Goal: Transaction & Acquisition: Purchase product/service

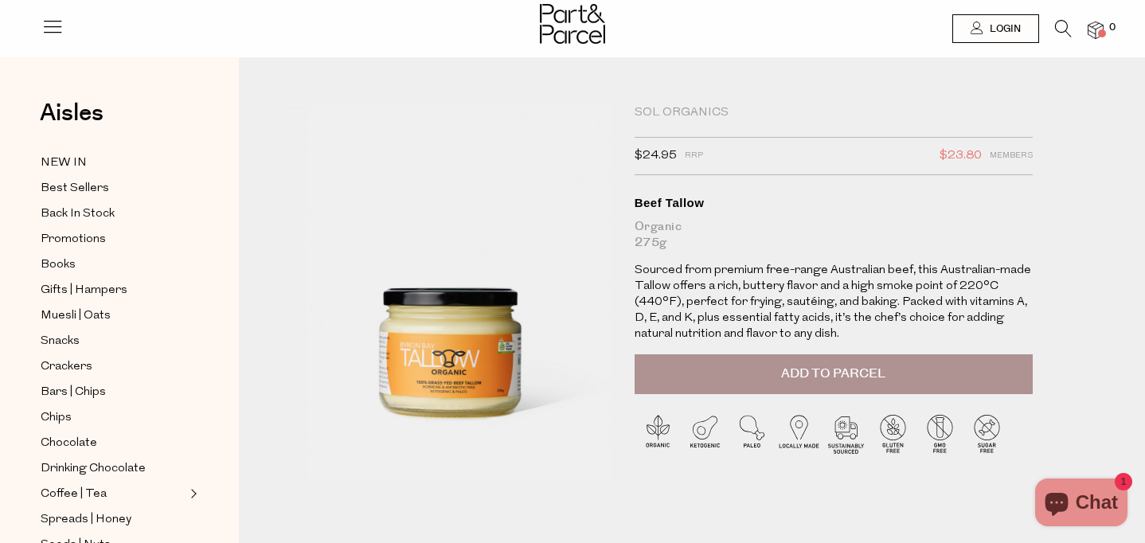
click at [745, 394] on button "Add to Parcel" at bounding box center [834, 374] width 398 height 40
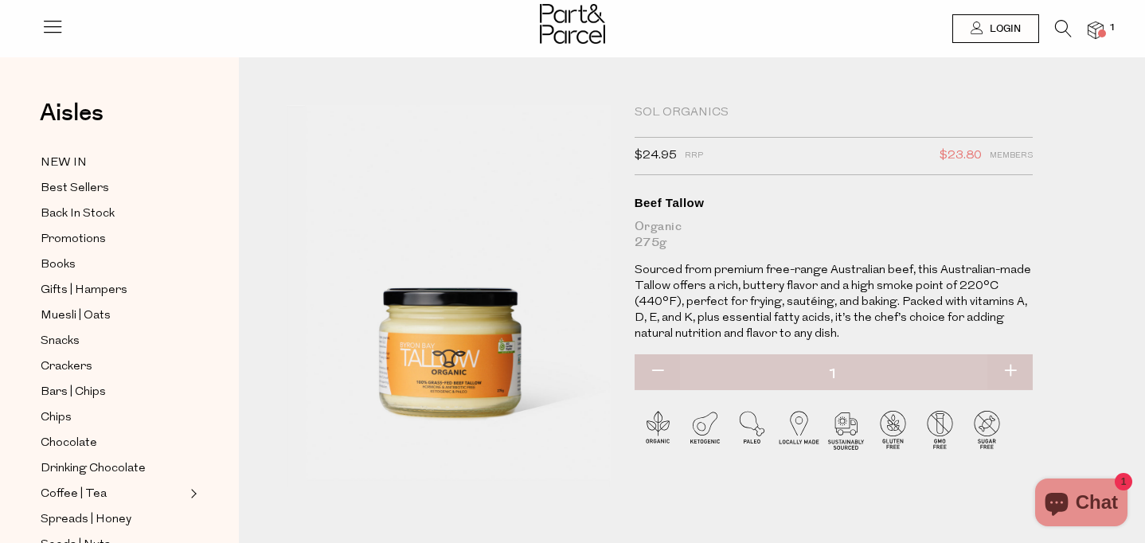
click at [1064, 29] on icon at bounding box center [1063, 29] width 17 height 18
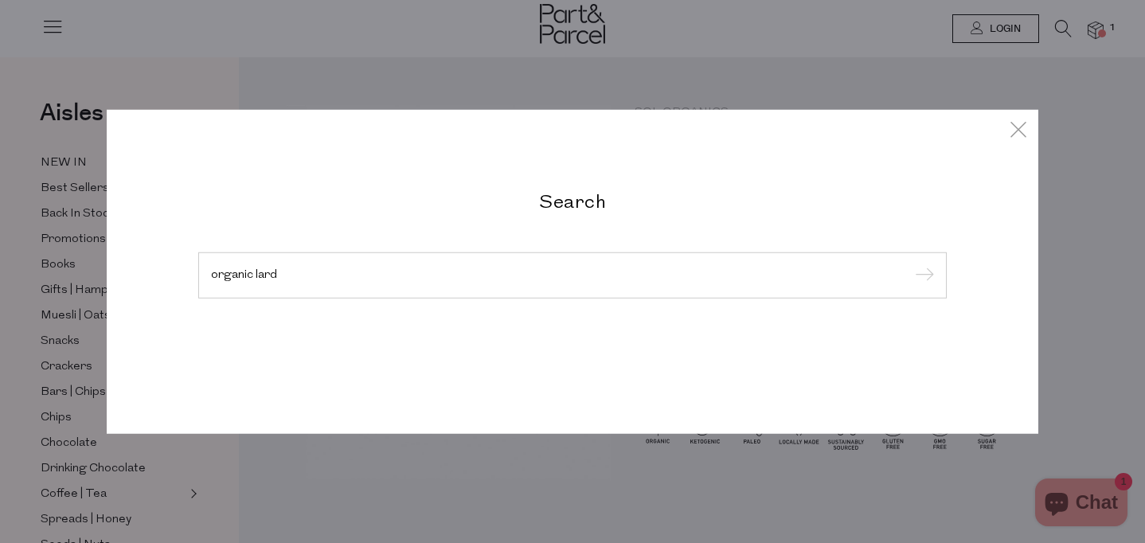
type input "organic lard"
click at [910, 264] on input "submit" at bounding box center [922, 276] width 24 height 24
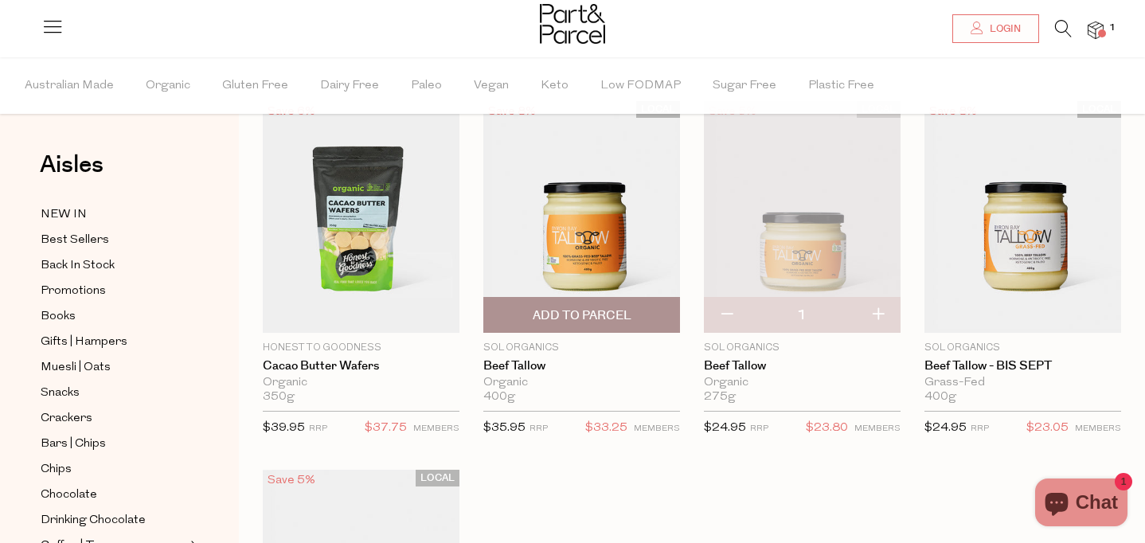
scroll to position [79, 0]
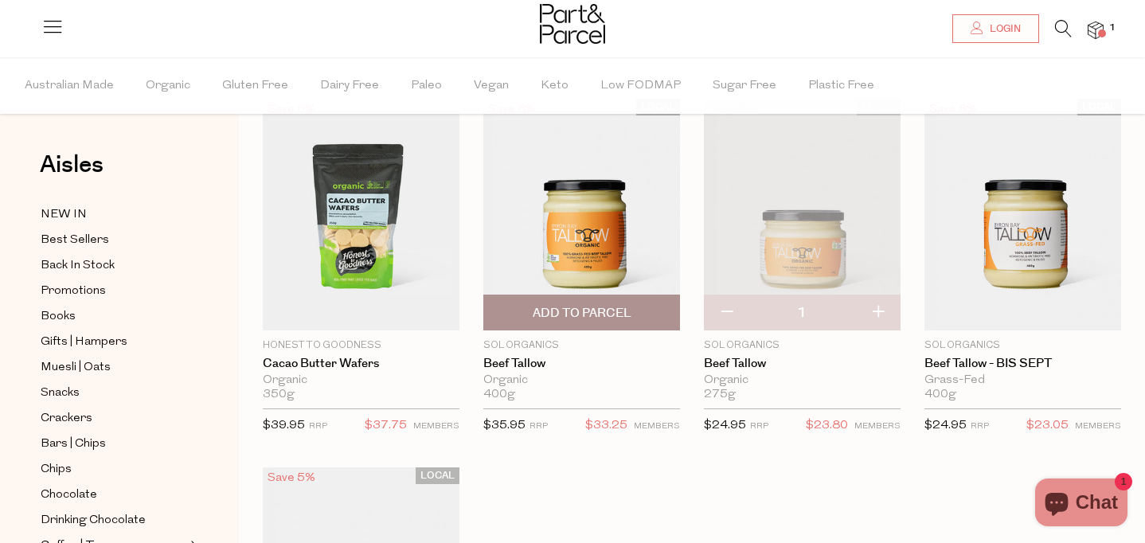
click at [574, 317] on span "Add To Parcel" at bounding box center [582, 313] width 99 height 17
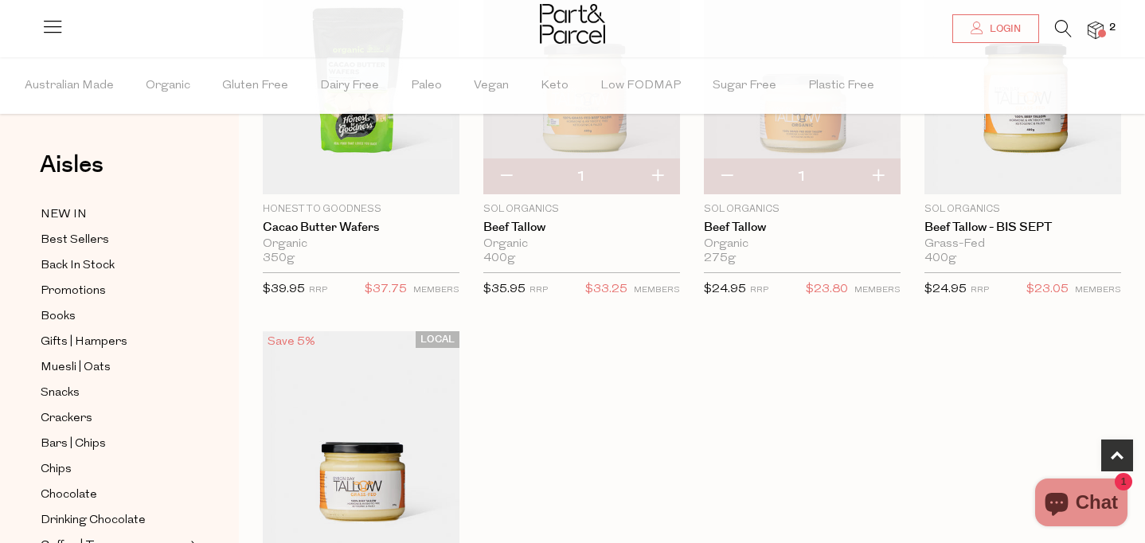
scroll to position [0, 0]
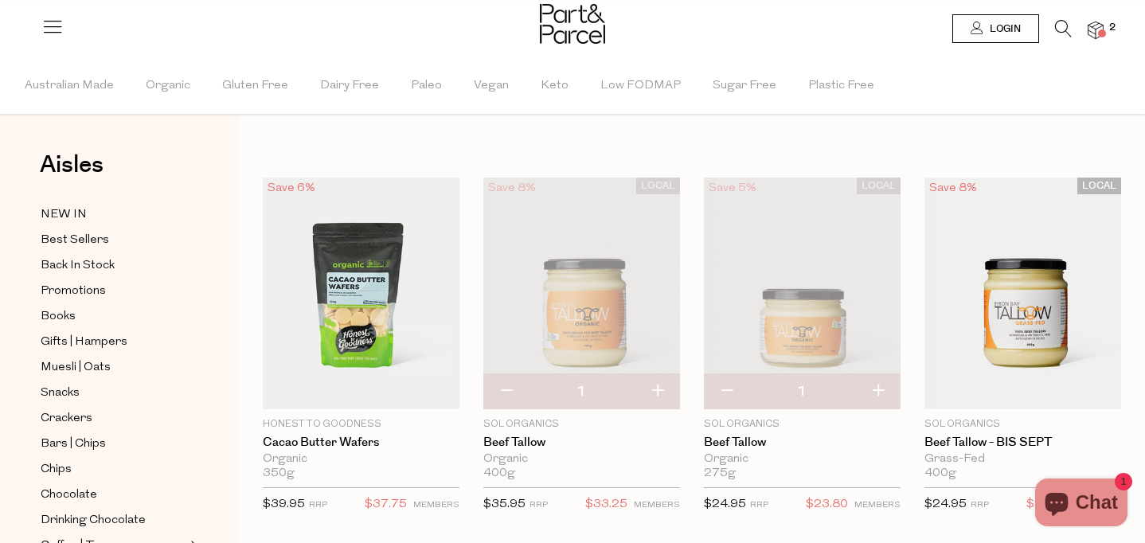
click at [1058, 28] on icon at bounding box center [1063, 29] width 17 height 18
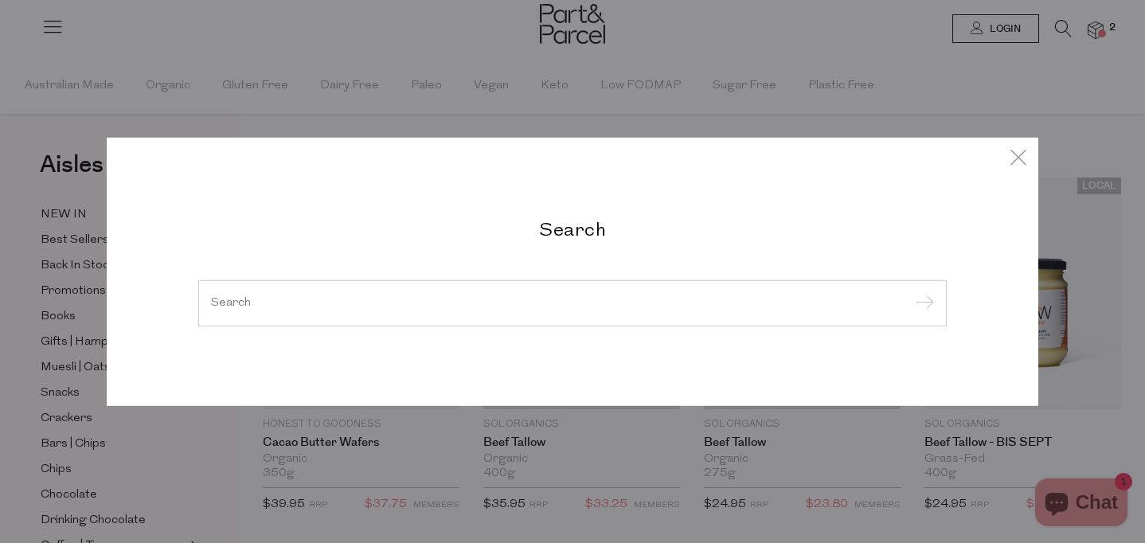
click at [383, 300] on input "search" at bounding box center [572, 303] width 723 height 12
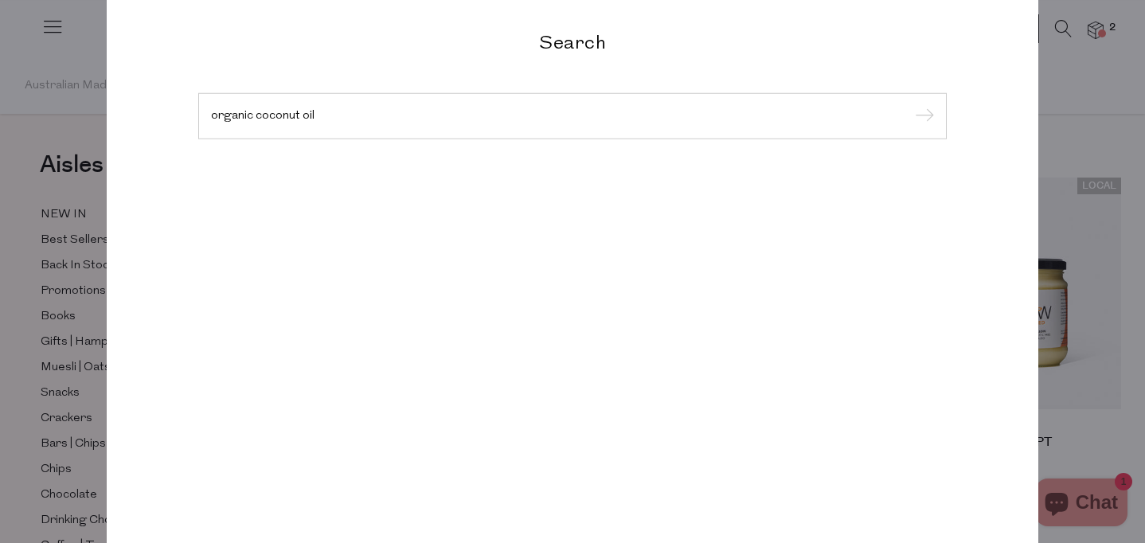
type input "organic coconut oil"
click at [910, 105] on input "submit" at bounding box center [922, 117] width 24 height 24
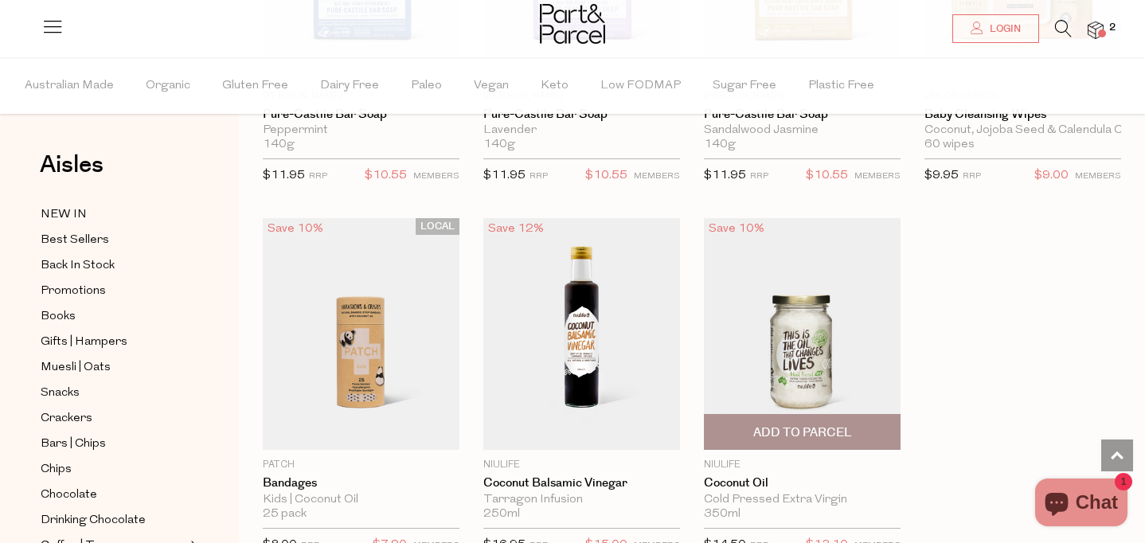
scroll to position [3312, 0]
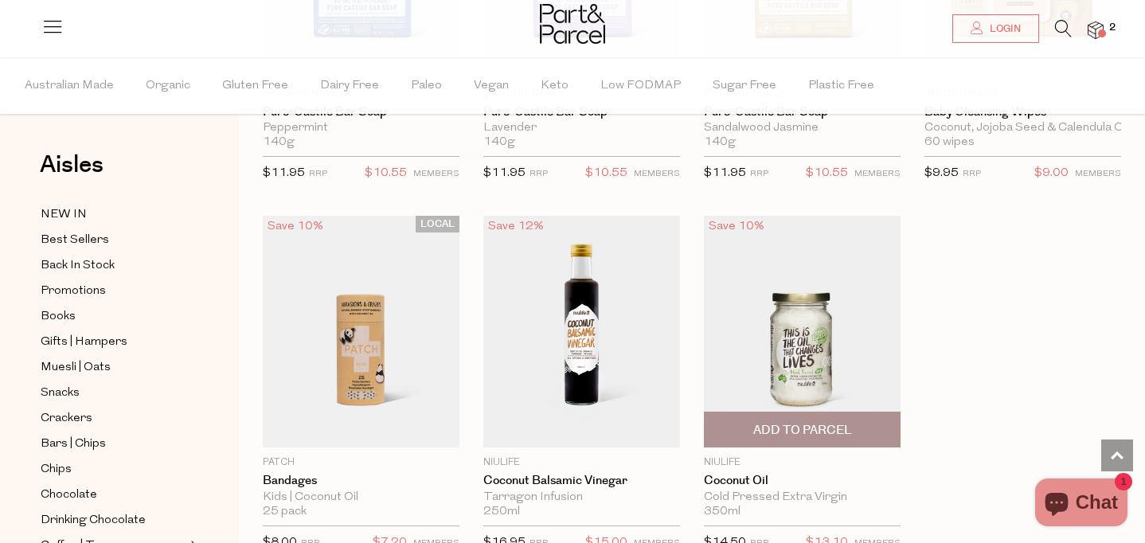
click at [851, 331] on img at bounding box center [802, 332] width 197 height 233
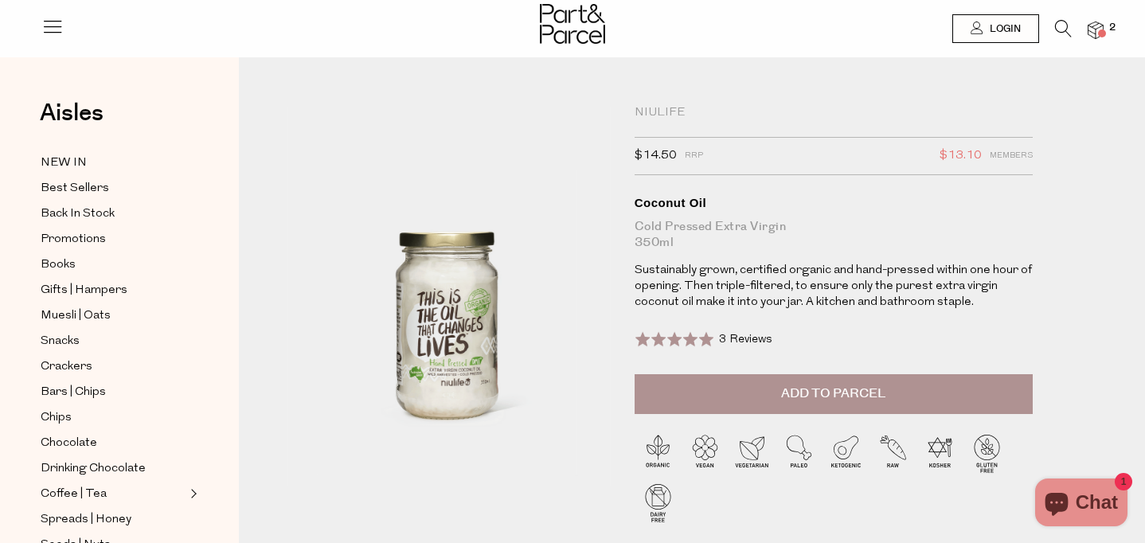
click at [941, 414] on button "Add to Parcel" at bounding box center [834, 394] width 398 height 40
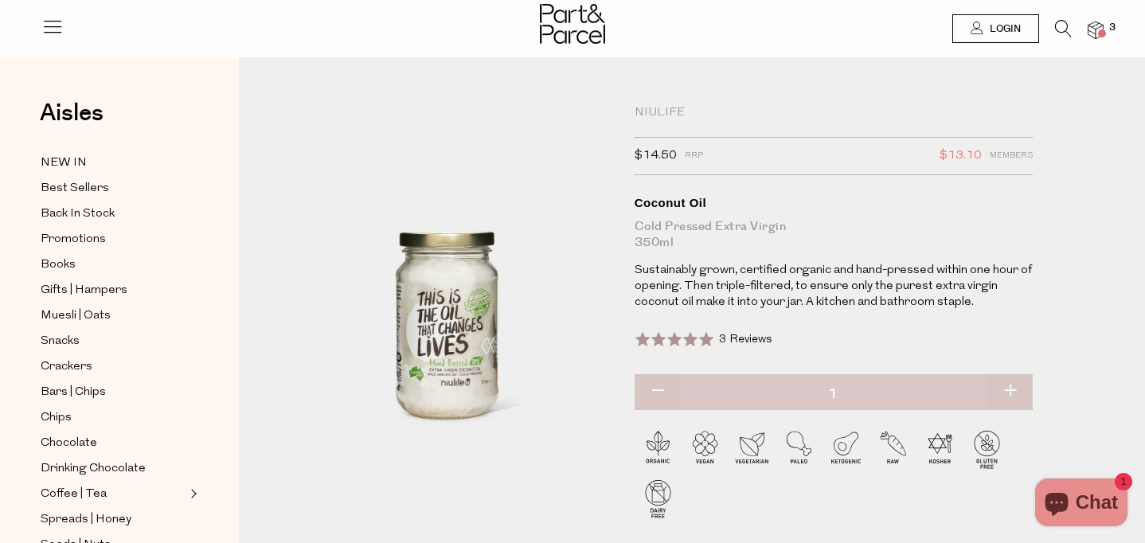
click at [1062, 27] on icon at bounding box center [1063, 29] width 17 height 18
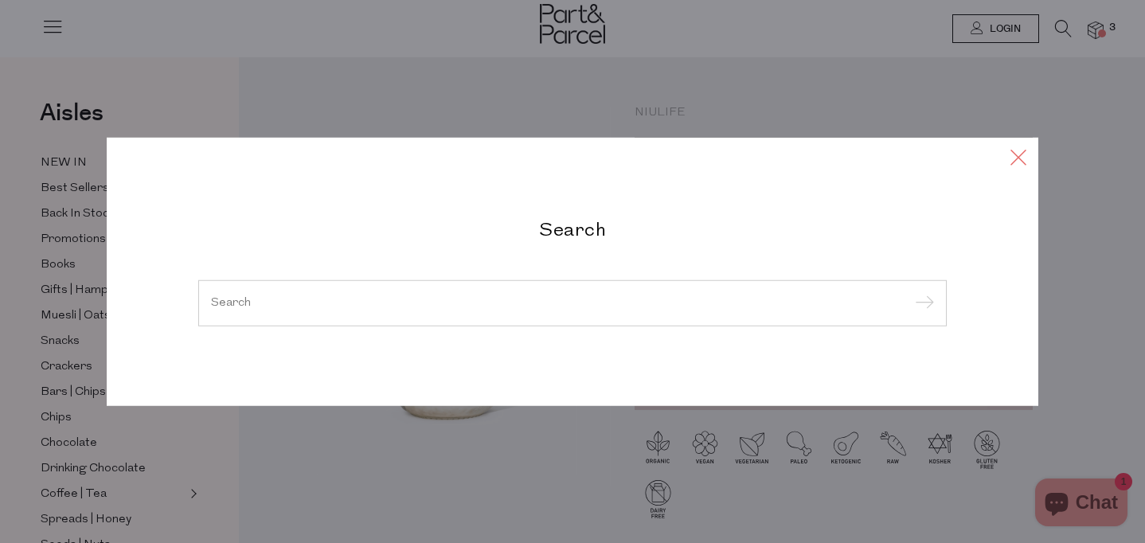
click at [1016, 155] on icon at bounding box center [1019, 157] width 24 height 23
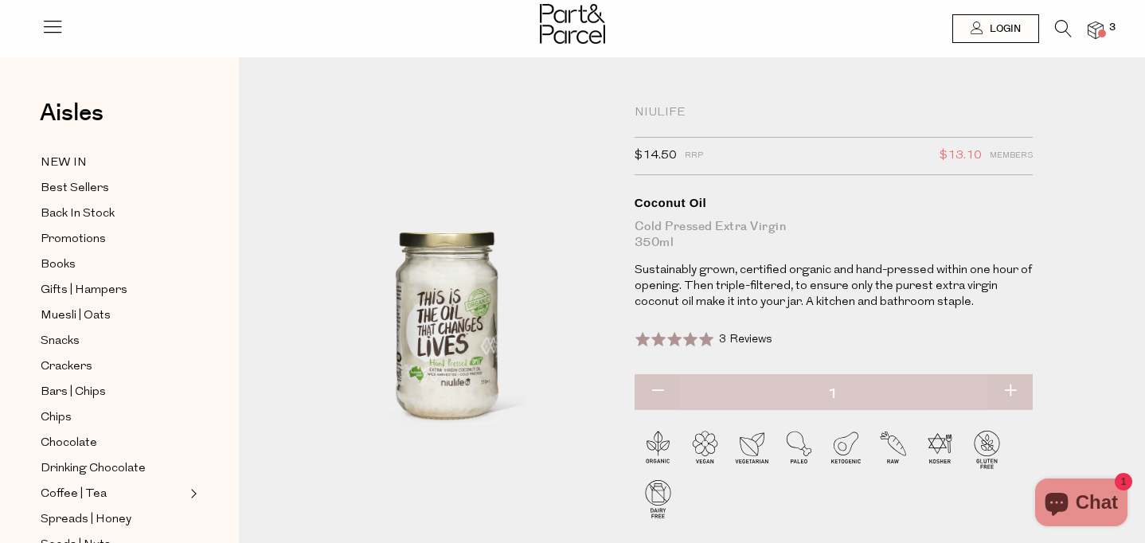
click at [1098, 23] on img at bounding box center [1096, 31] width 16 height 18
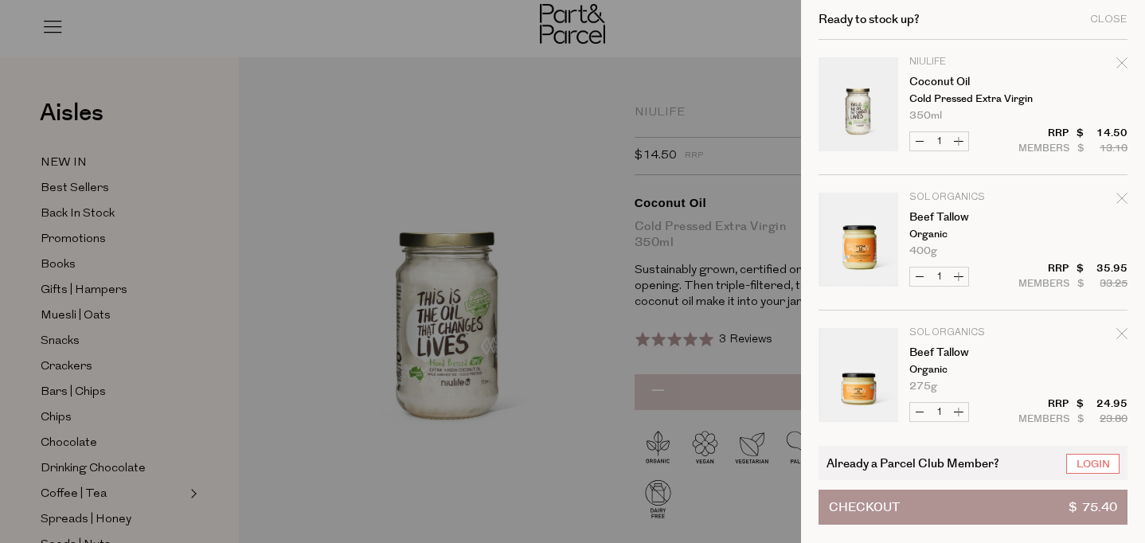
click at [921, 409] on button "Decrease Beef Tallow" at bounding box center [919, 412] width 19 height 18
type input "0"
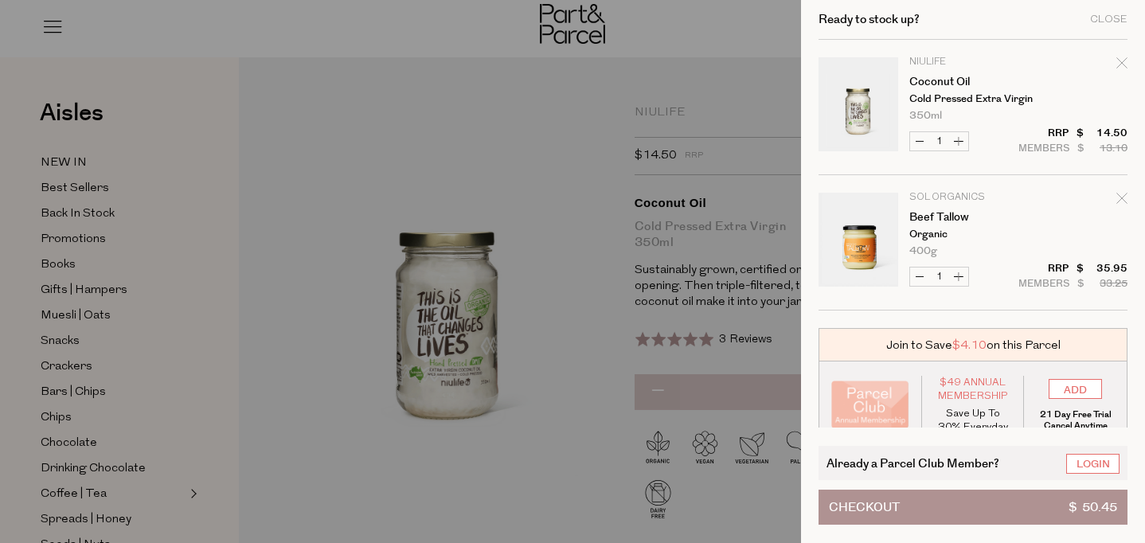
click at [742, 99] on div at bounding box center [572, 271] width 1145 height 543
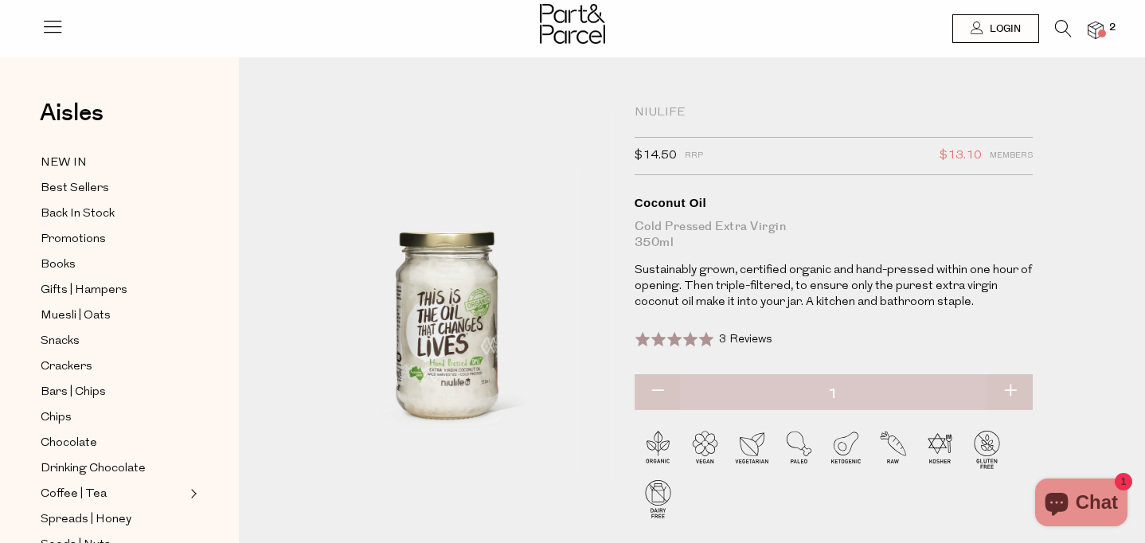
click at [1057, 23] on icon at bounding box center [1063, 29] width 17 height 18
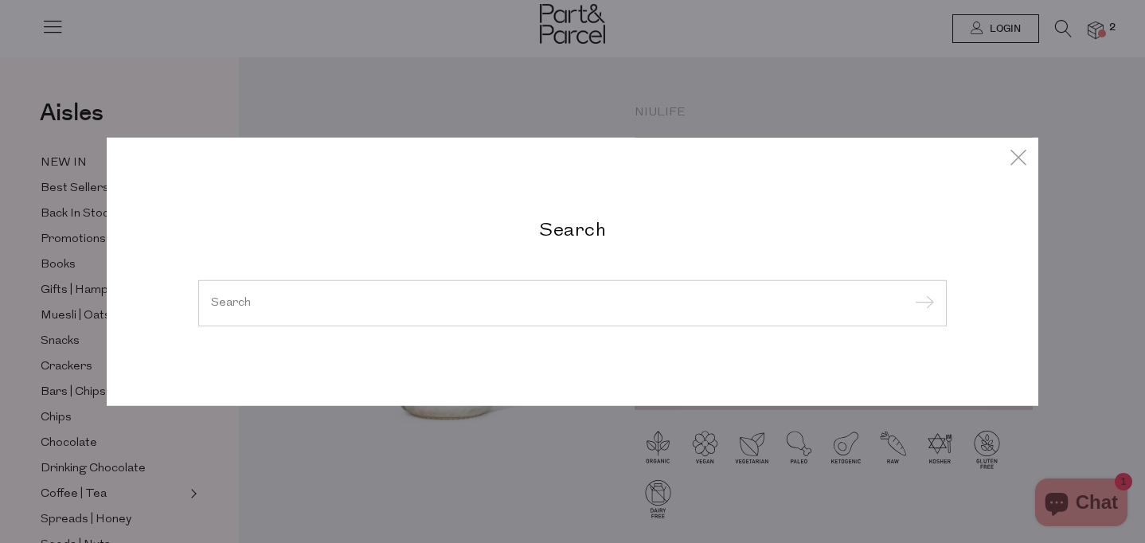
click at [411, 303] on input "search" at bounding box center [572, 303] width 723 height 12
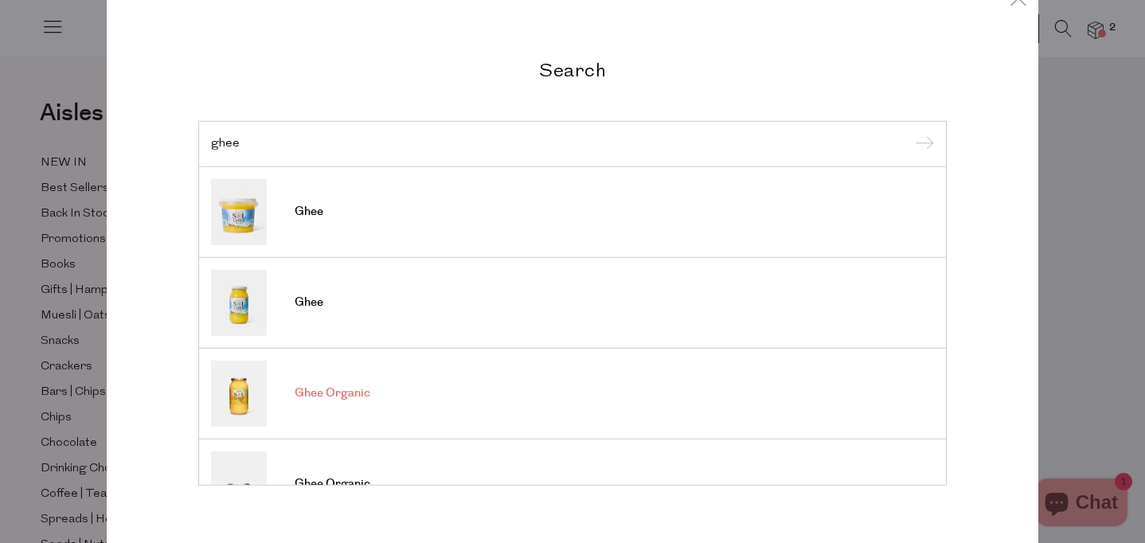
type input "ghee"
click at [346, 396] on span "Ghee Organic" at bounding box center [333, 393] width 76 height 16
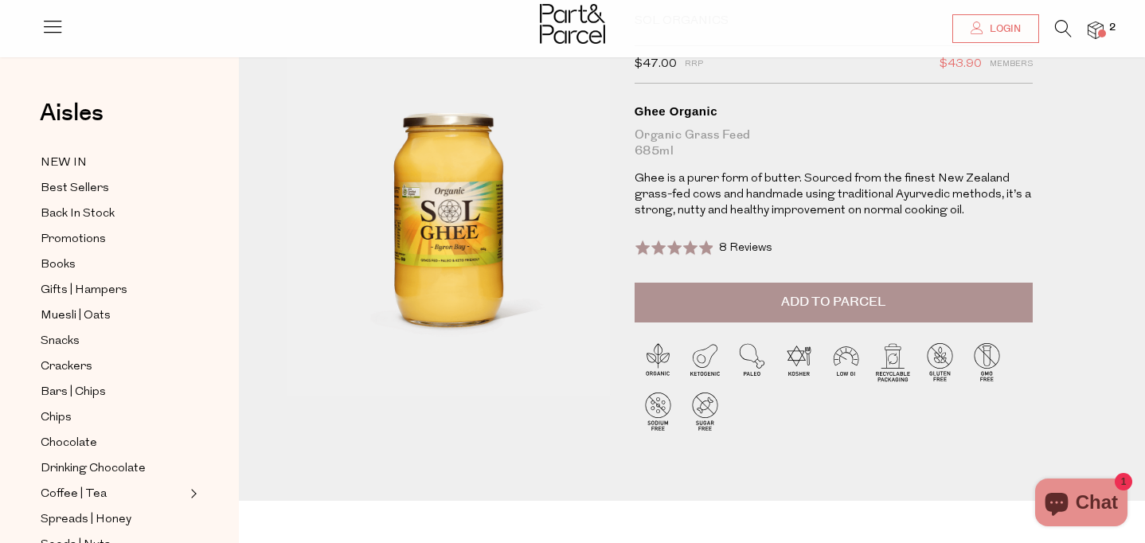
click at [823, 311] on span "Add to Parcel" at bounding box center [833, 302] width 104 height 18
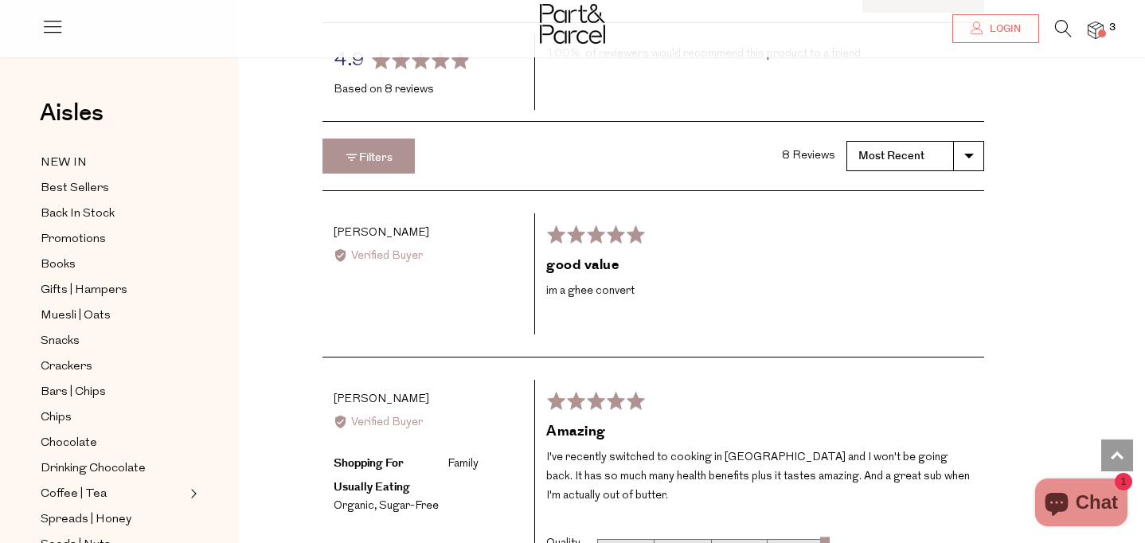
scroll to position [1390, 0]
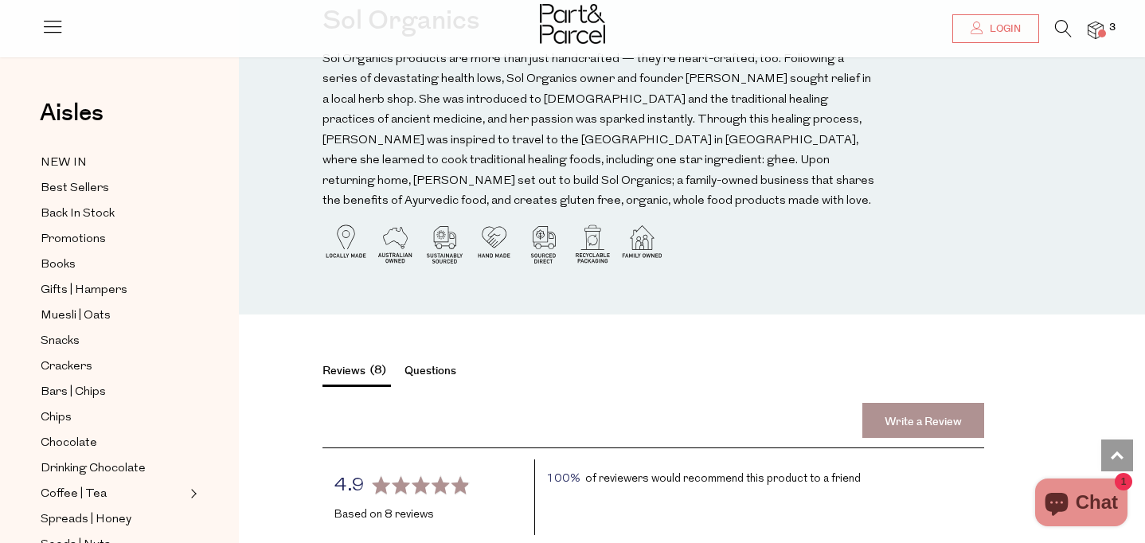
click at [1064, 30] on icon at bounding box center [1063, 29] width 17 height 18
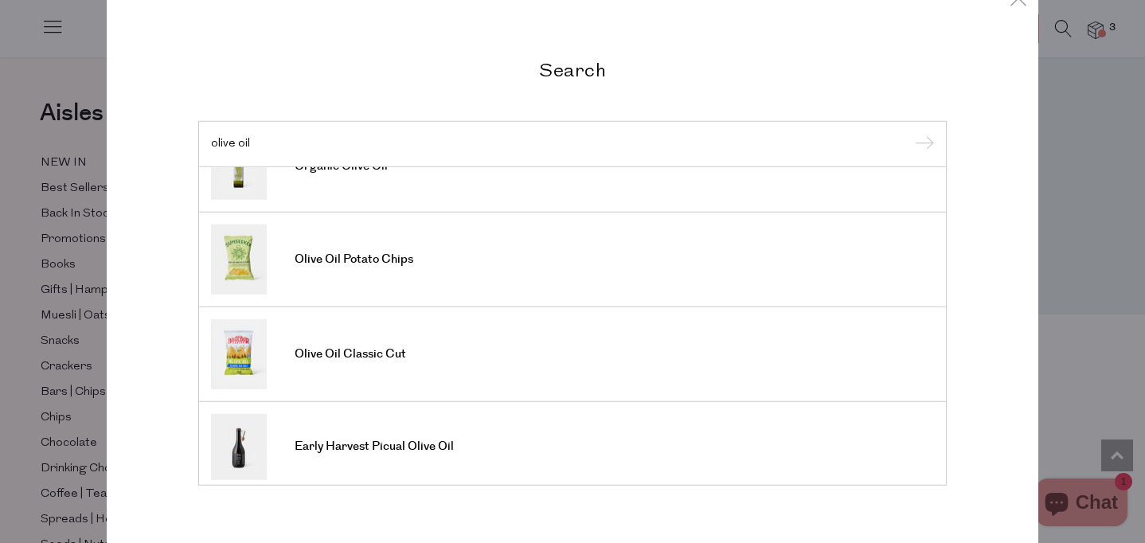
scroll to position [0, 0]
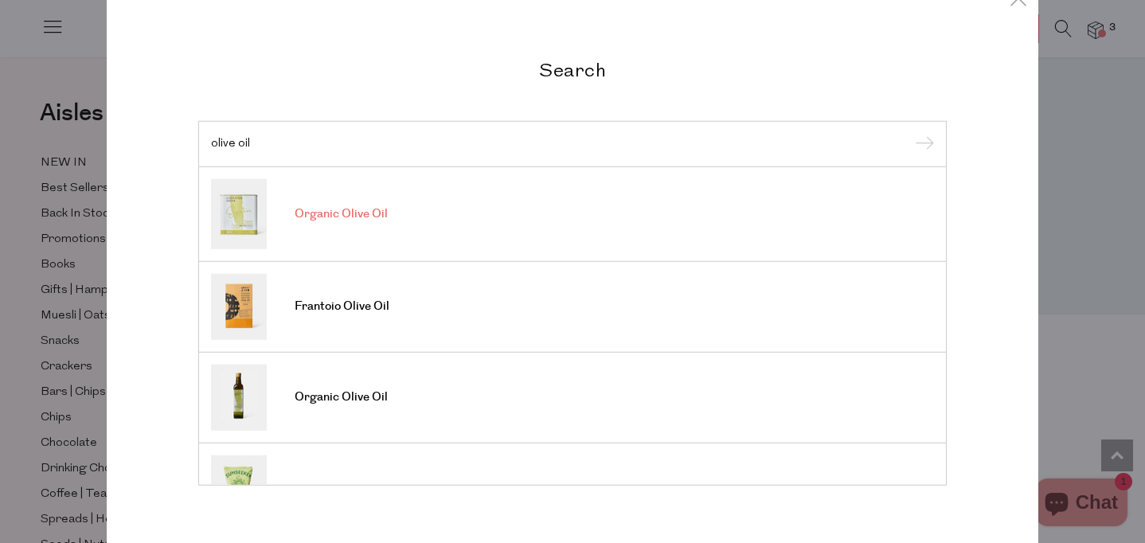
type input "olive oil"
click at [322, 213] on span "Organic Olive Oil" at bounding box center [341, 214] width 93 height 16
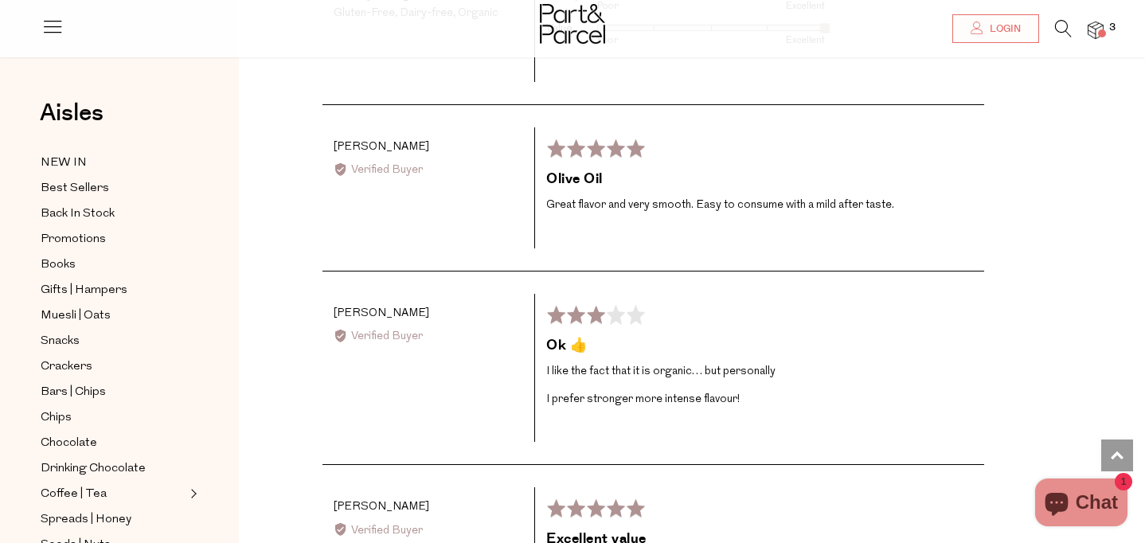
scroll to position [2625, 0]
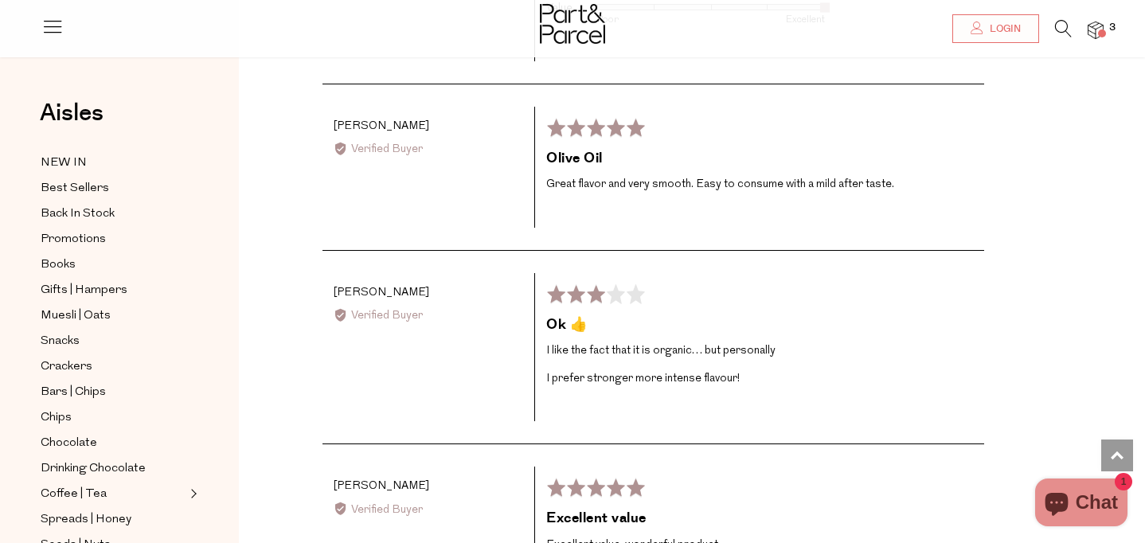
click at [1060, 21] on icon at bounding box center [1063, 29] width 17 height 18
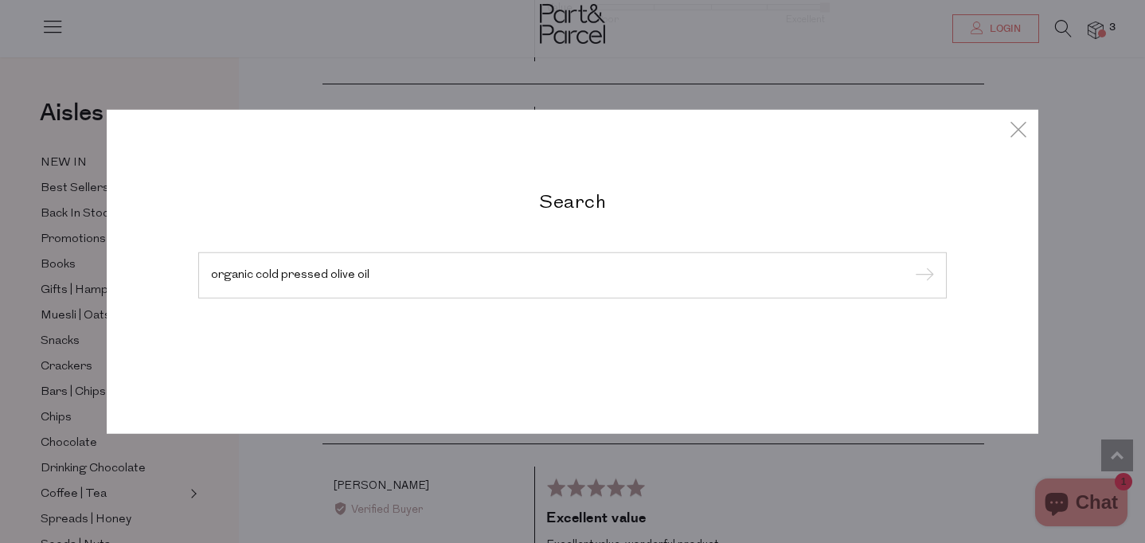
type input "organic cold pressed olive oil"
click at [910, 264] on input "submit" at bounding box center [922, 276] width 24 height 24
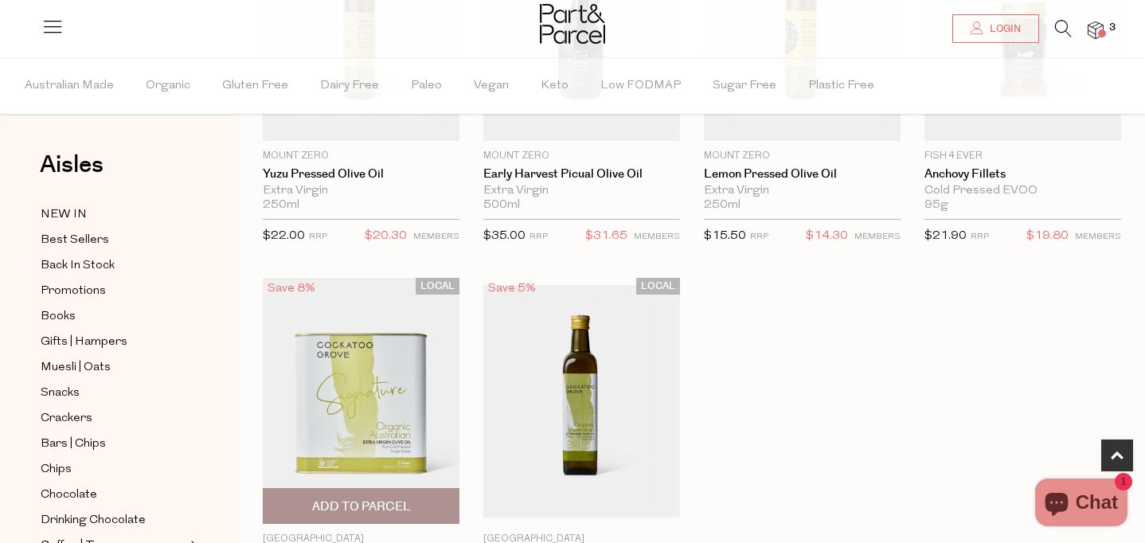
scroll to position [317, 0]
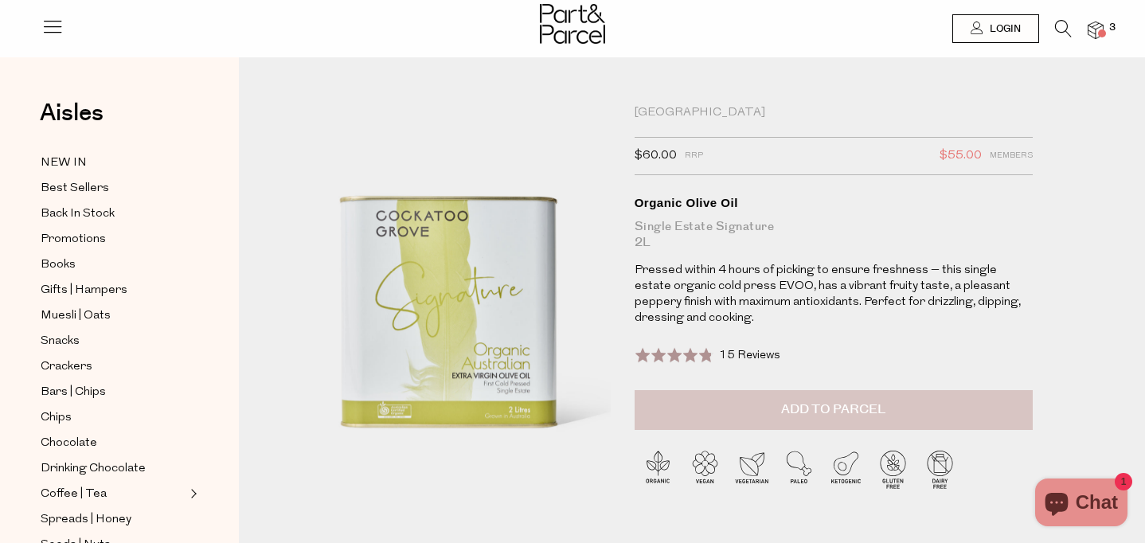
click at [878, 430] on button "Add to Parcel" at bounding box center [834, 410] width 398 height 40
click at [1093, 29] on img at bounding box center [1096, 31] width 16 height 18
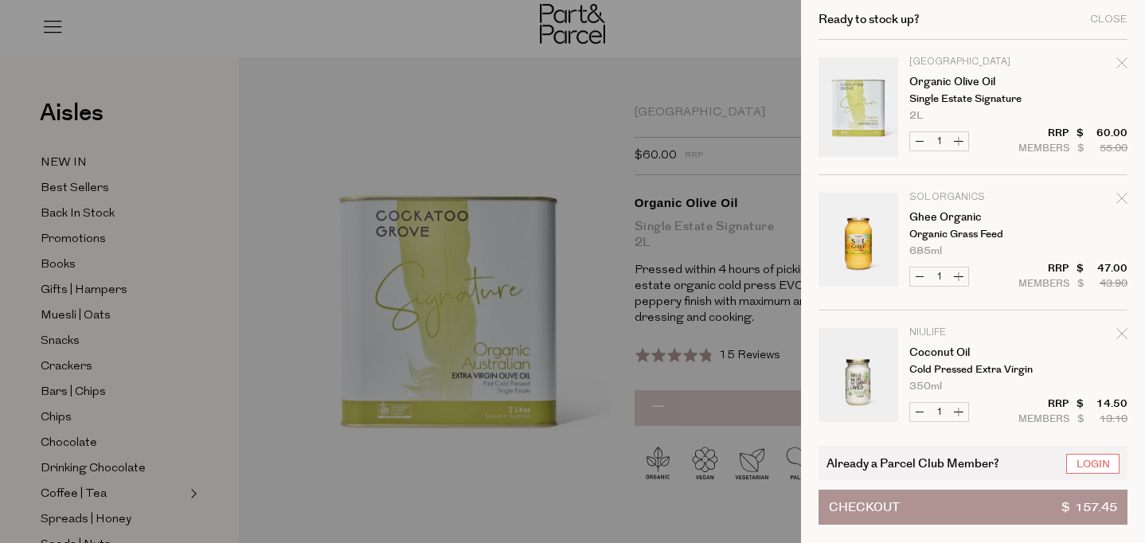
click at [920, 276] on button "Decrease Ghee Organic" at bounding box center [919, 277] width 19 height 18
type input "0"
click at [512, 133] on div at bounding box center [572, 271] width 1145 height 543
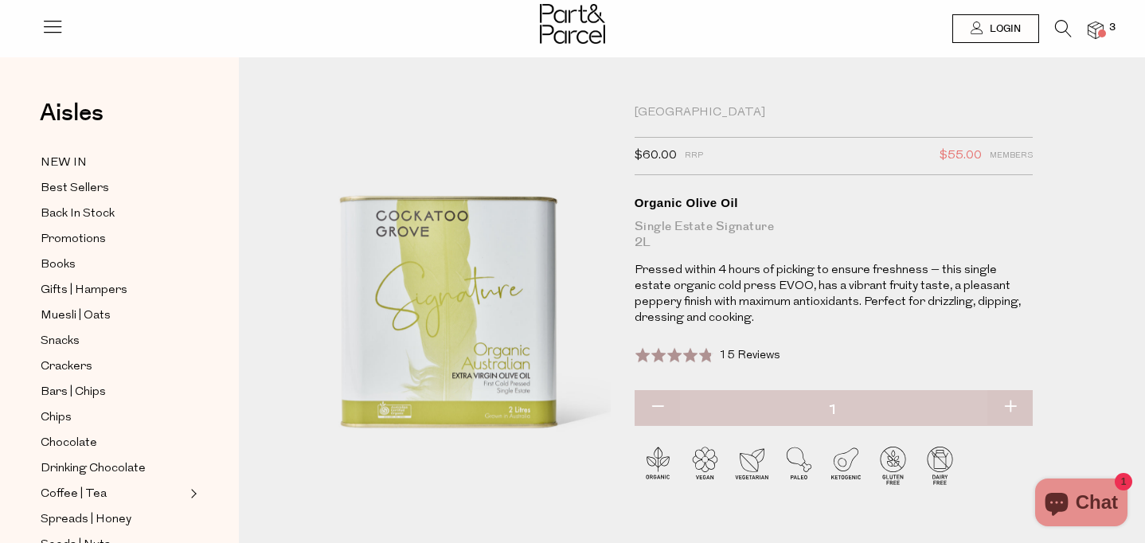
click at [1062, 26] on icon at bounding box center [1063, 29] width 17 height 18
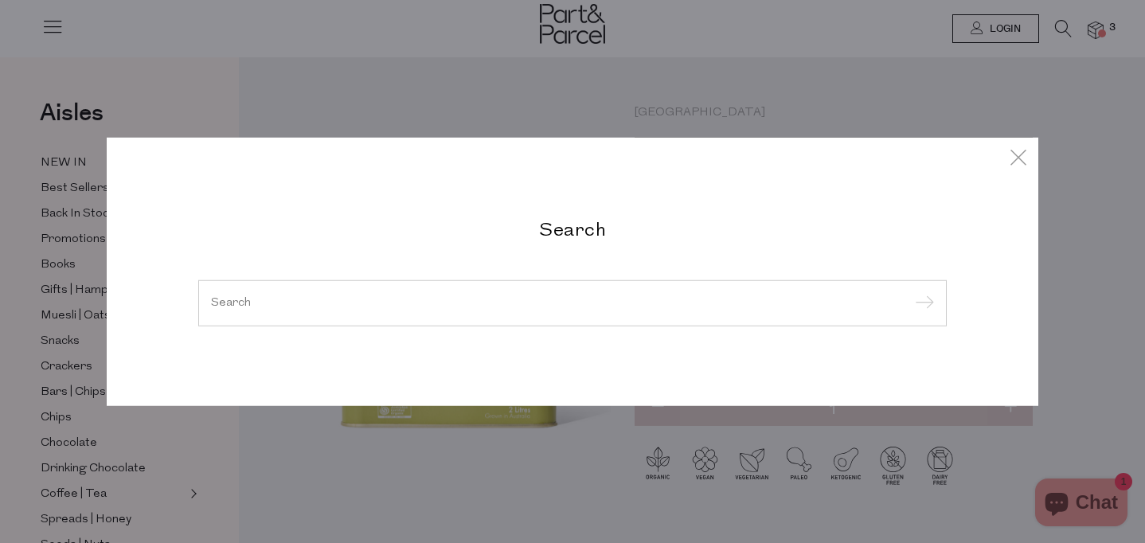
click at [433, 297] on input "search" at bounding box center [572, 303] width 723 height 12
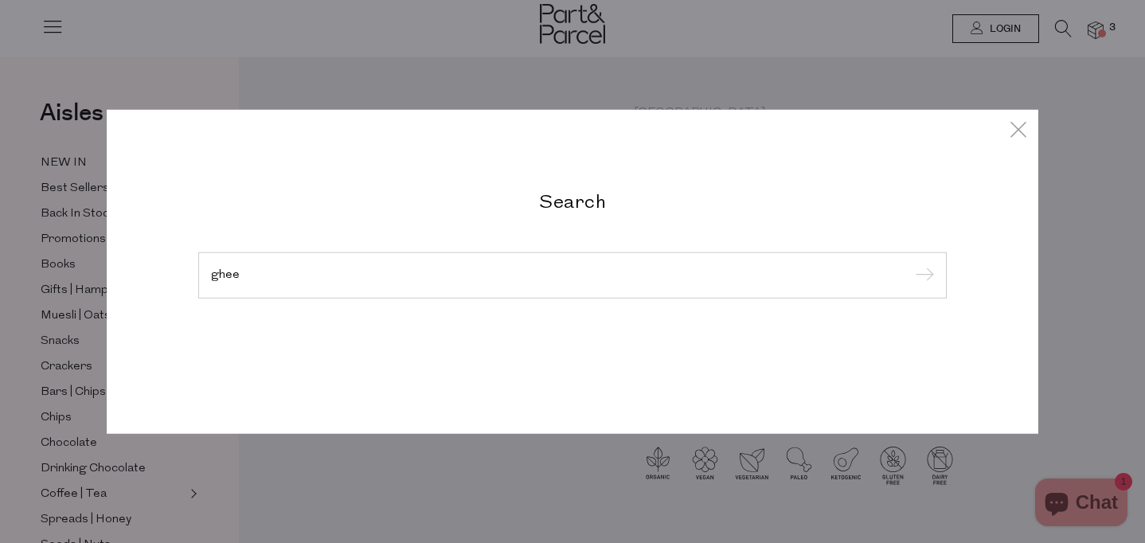
type input "ghee"
click at [910, 264] on input "submit" at bounding box center [922, 276] width 24 height 24
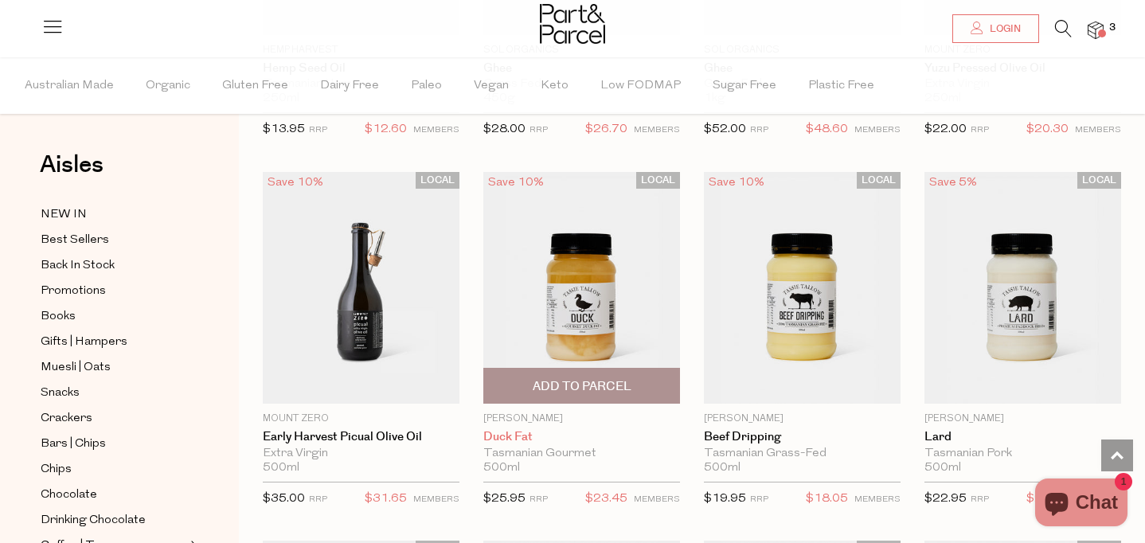
scroll to position [1182, 0]
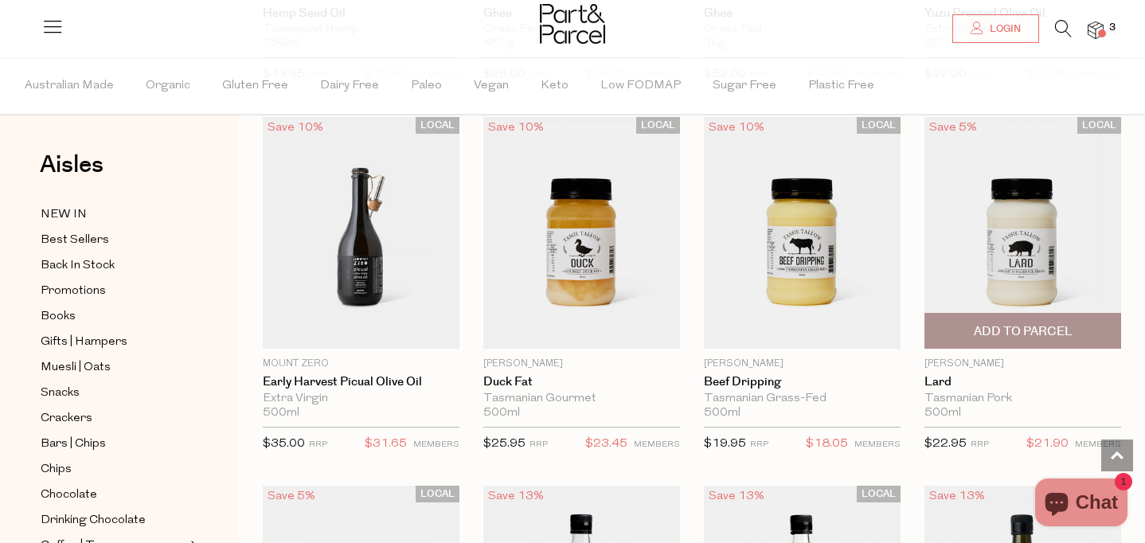
click at [1043, 331] on span "Add To Parcel" at bounding box center [1023, 331] width 99 height 17
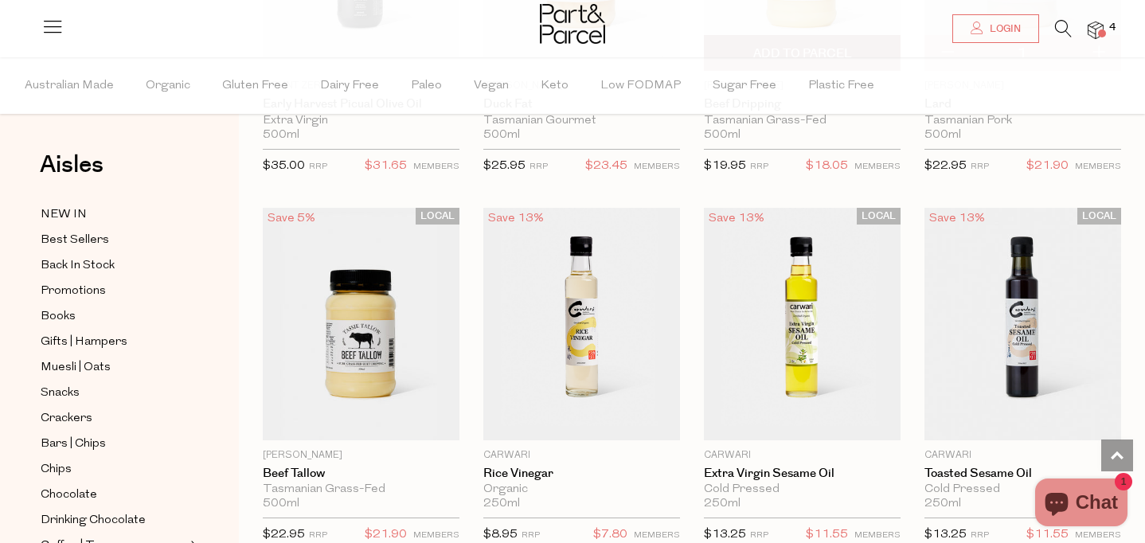
scroll to position [1521, 0]
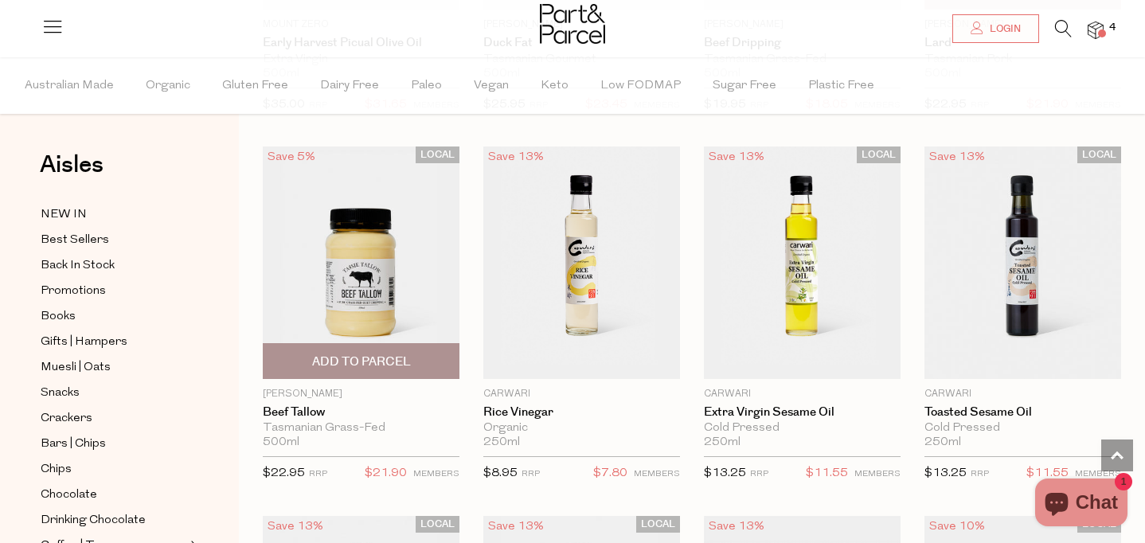
click at [397, 357] on span "Add To Parcel" at bounding box center [361, 362] width 99 height 17
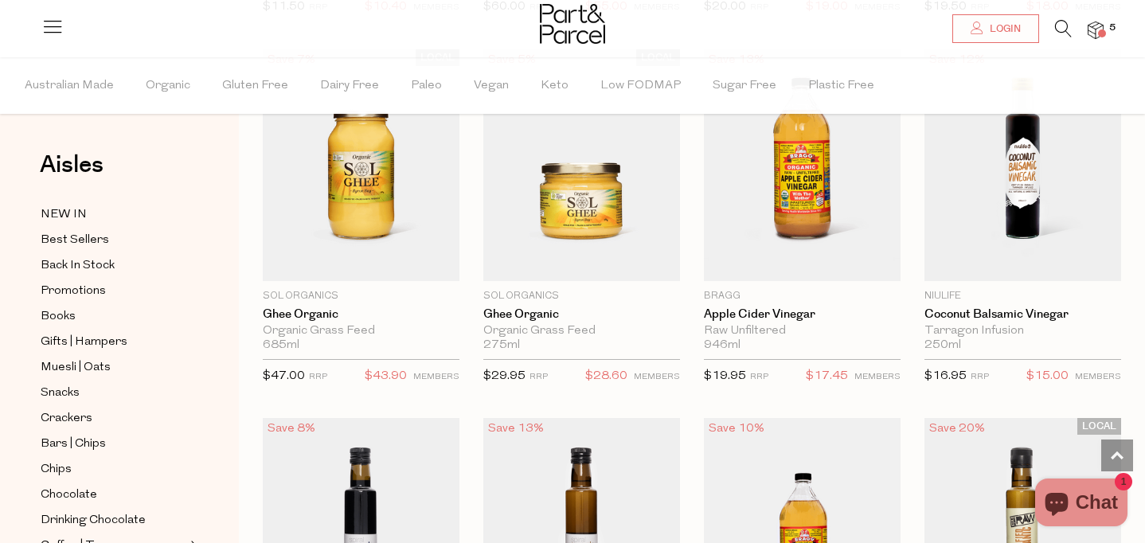
scroll to position [3482, 0]
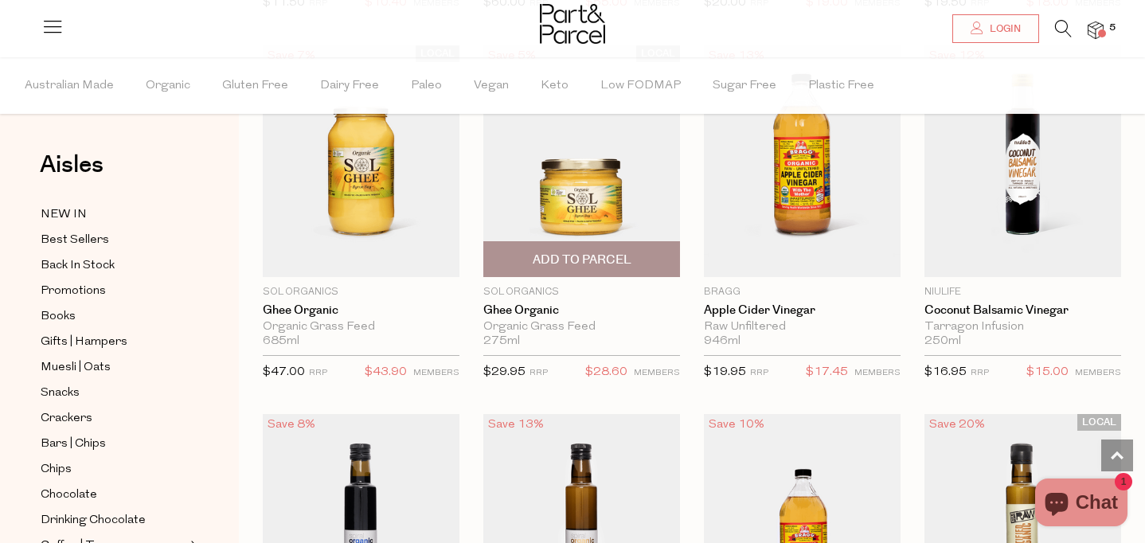
click at [586, 254] on span "Add To Parcel" at bounding box center [582, 260] width 99 height 17
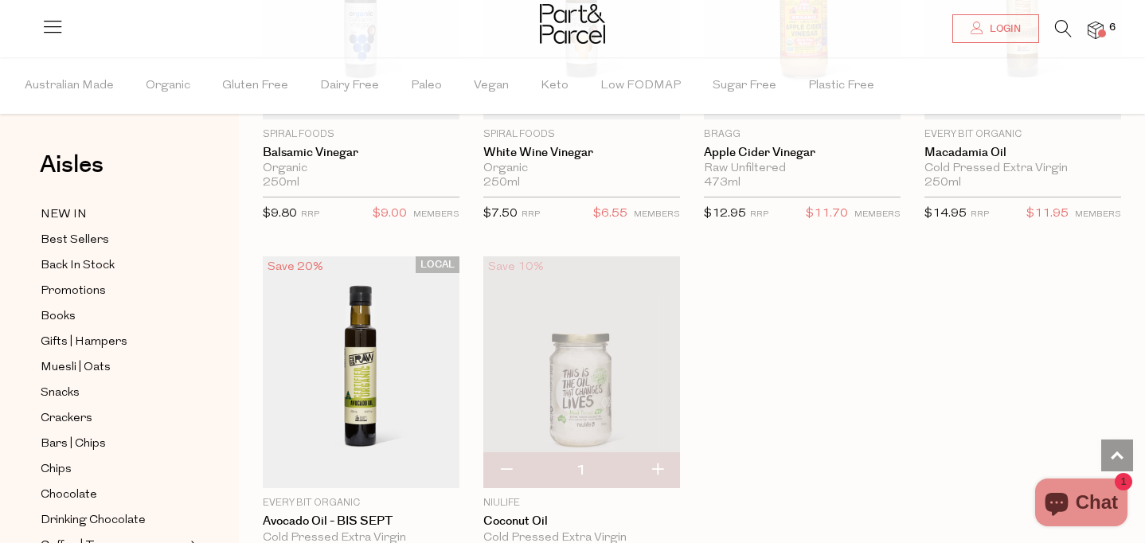
scroll to position [4072, 0]
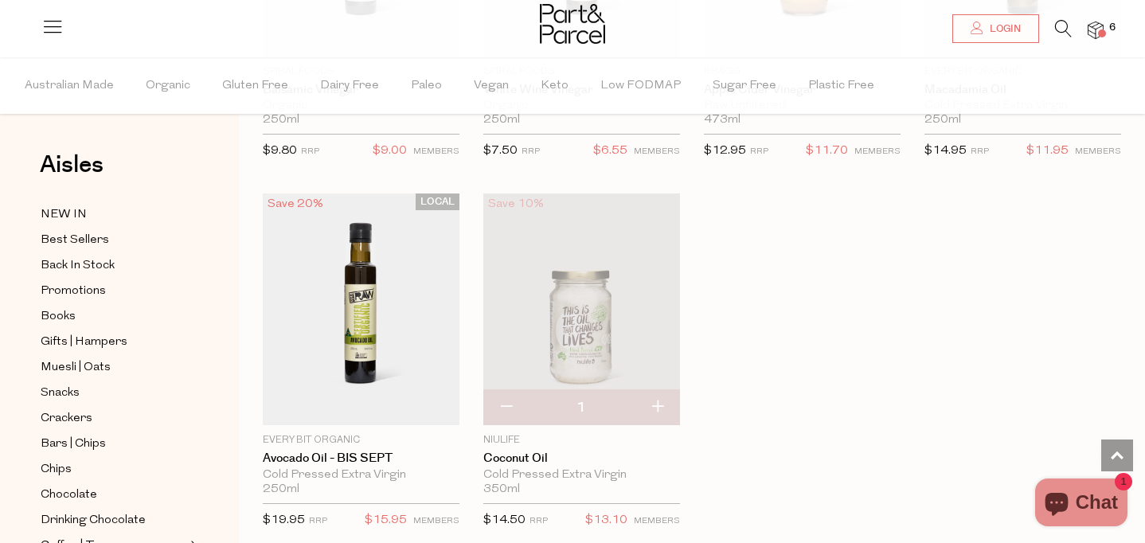
click at [1095, 33] on img at bounding box center [1096, 31] width 16 height 18
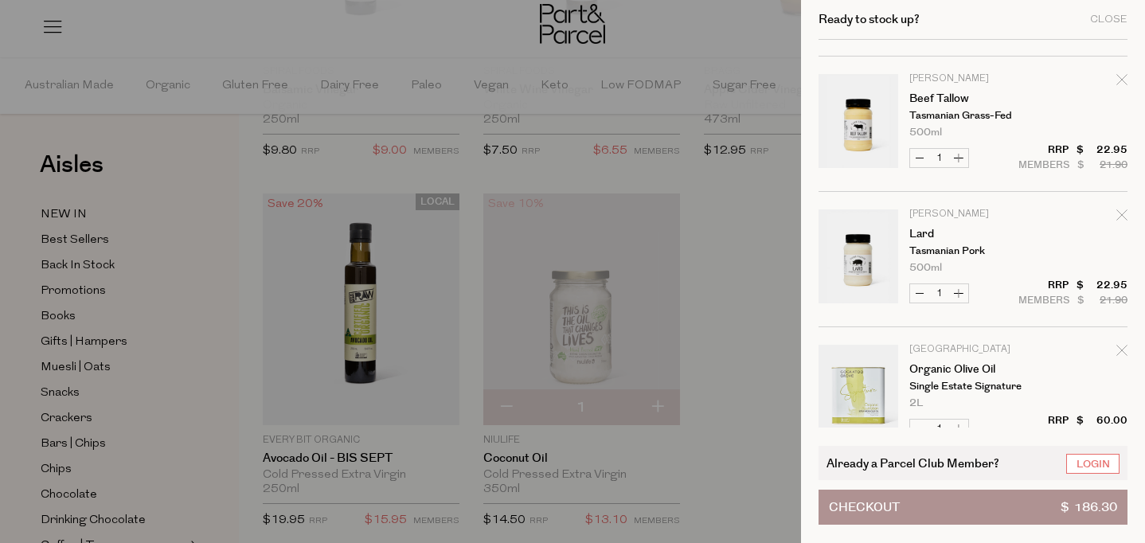
scroll to position [91, 0]
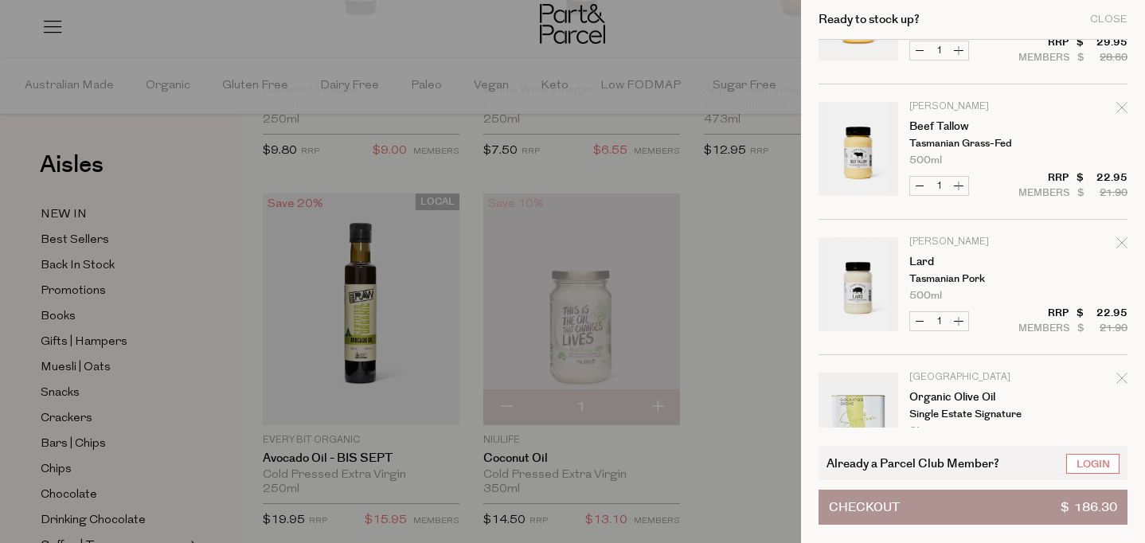
click at [920, 186] on button "Decrease Beef Tallow" at bounding box center [919, 186] width 19 height 18
type input "0"
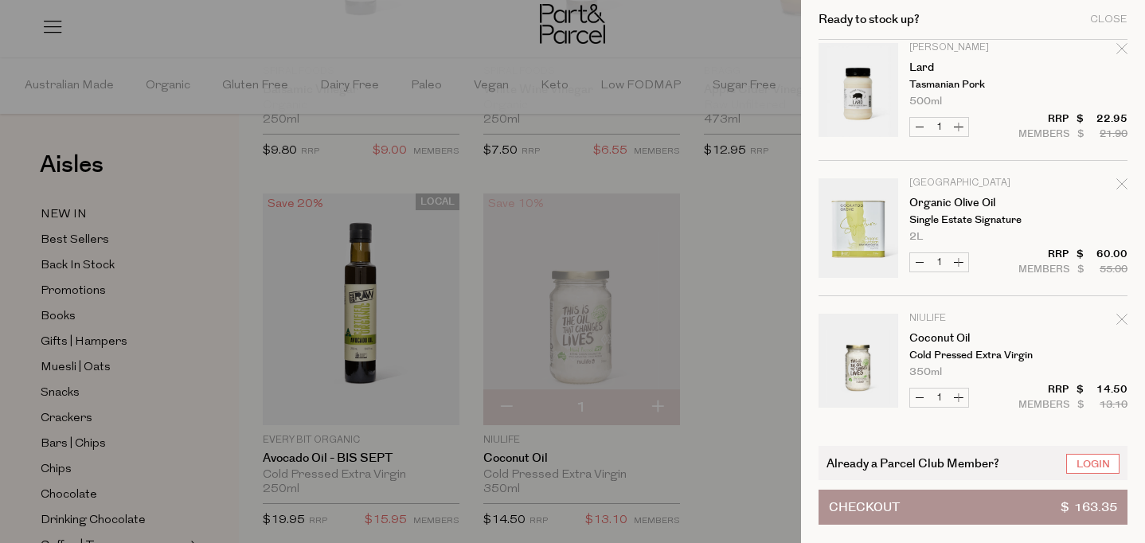
scroll to position [0, 0]
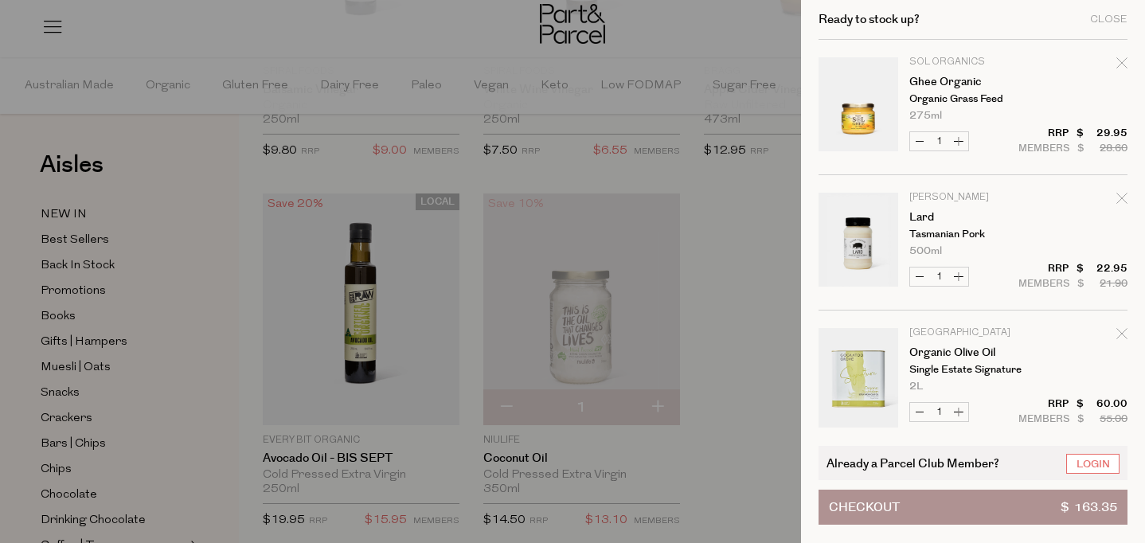
click at [327, 41] on div at bounding box center [572, 271] width 1145 height 543
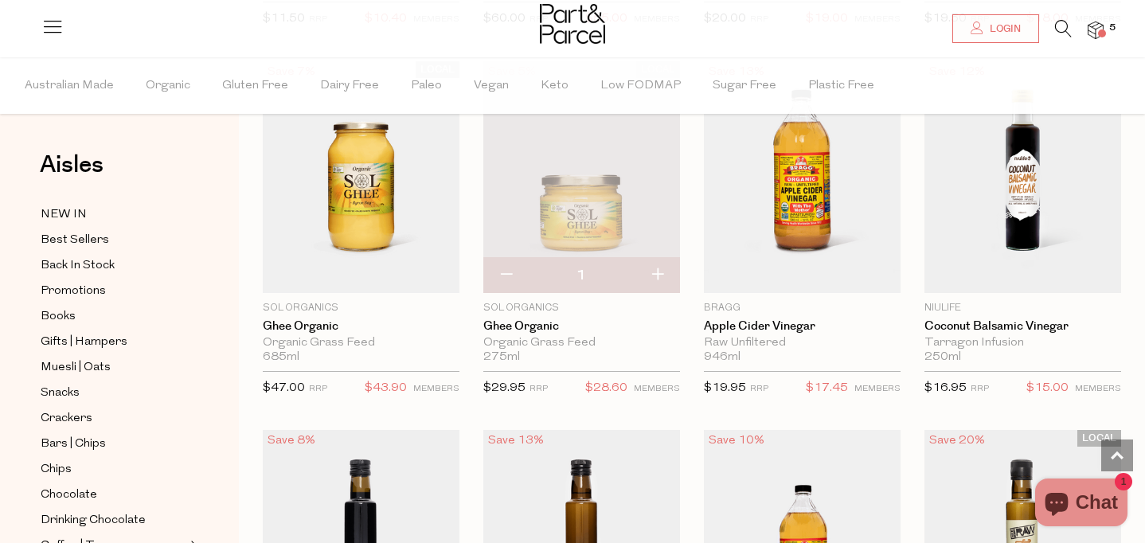
click at [1065, 29] on icon at bounding box center [1063, 29] width 17 height 18
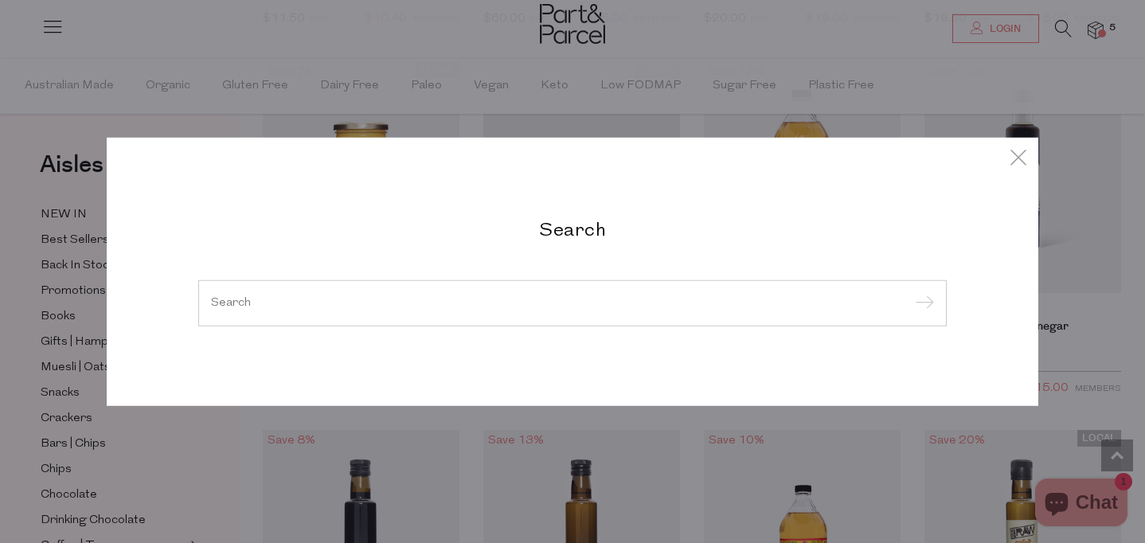
click at [472, 307] on input "search" at bounding box center [572, 303] width 723 height 12
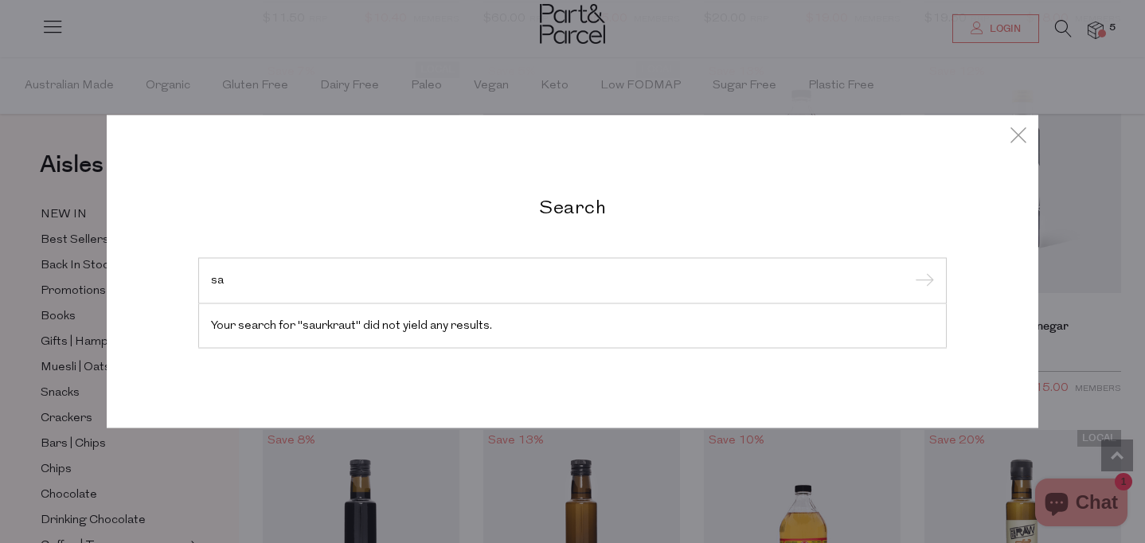
type input "s"
type input "k"
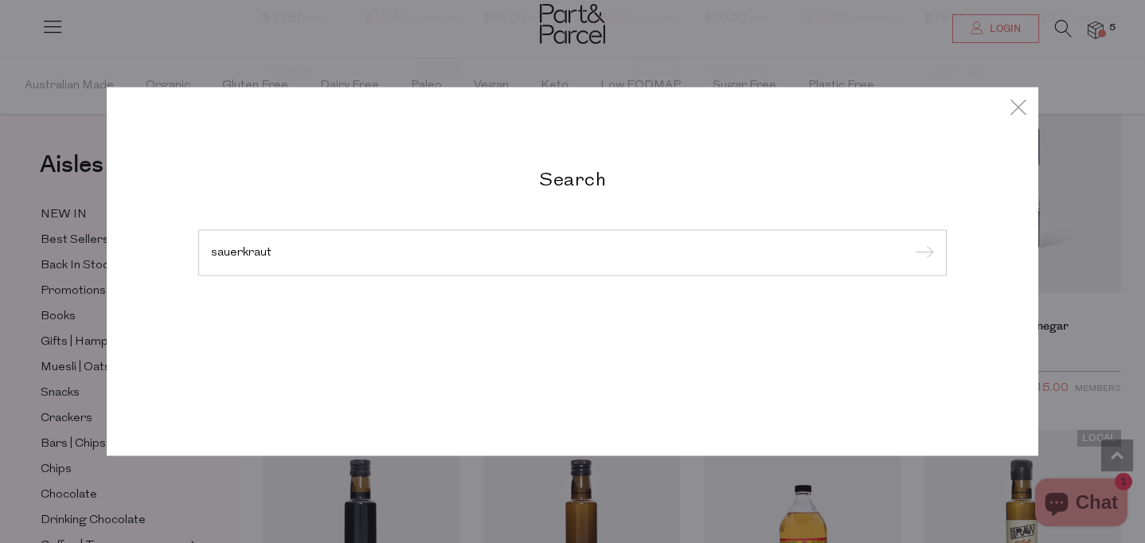
type input "sauerkraut"
click at [910, 242] on input "submit" at bounding box center [922, 254] width 24 height 24
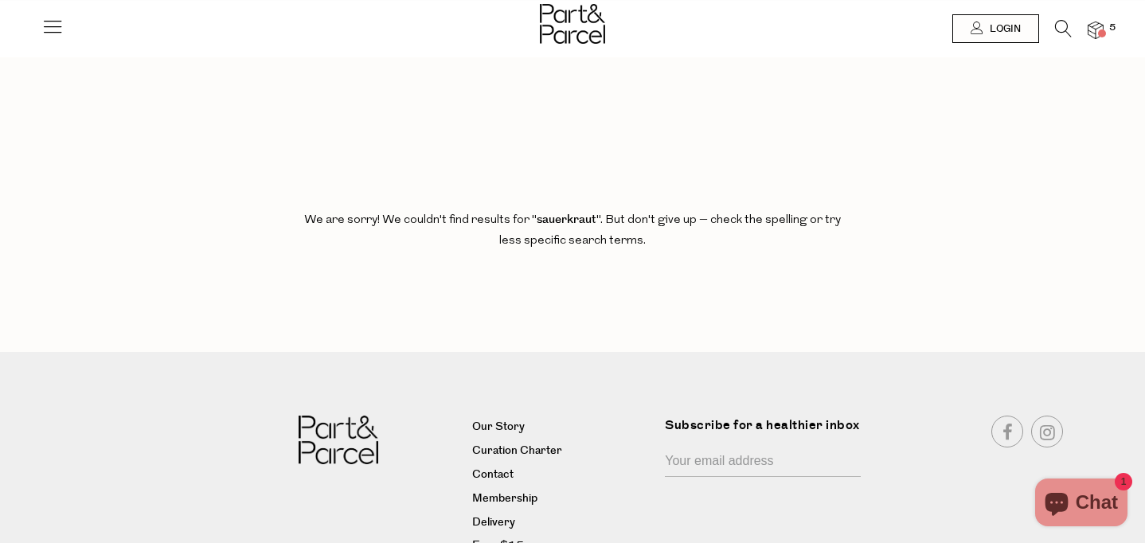
click at [46, 17] on icon at bounding box center [52, 26] width 22 height 22
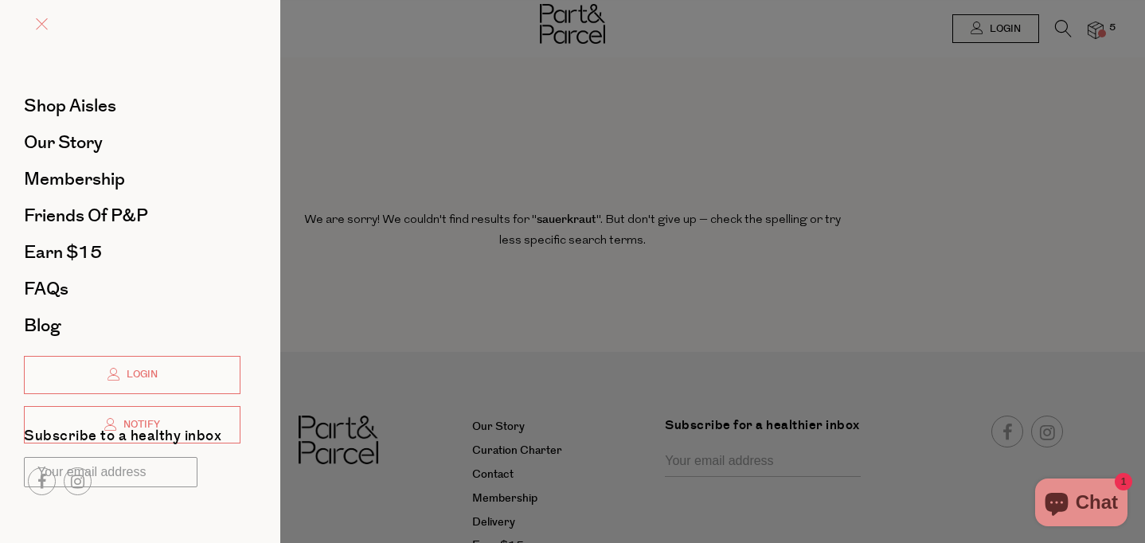
click at [41, 25] on span at bounding box center [42, 24] width 12 height 12
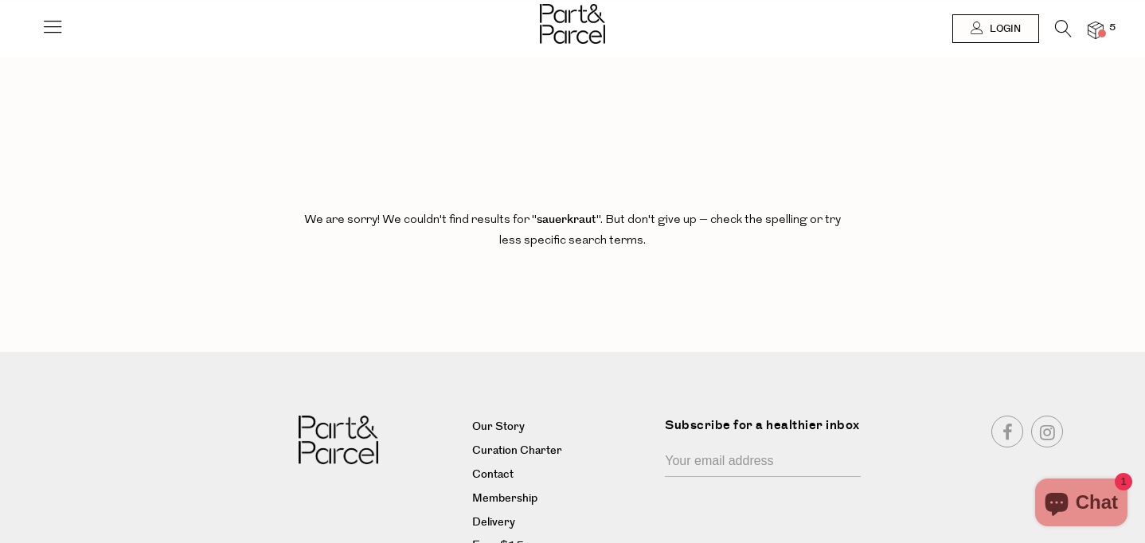
click at [50, 21] on icon at bounding box center [52, 26] width 22 height 22
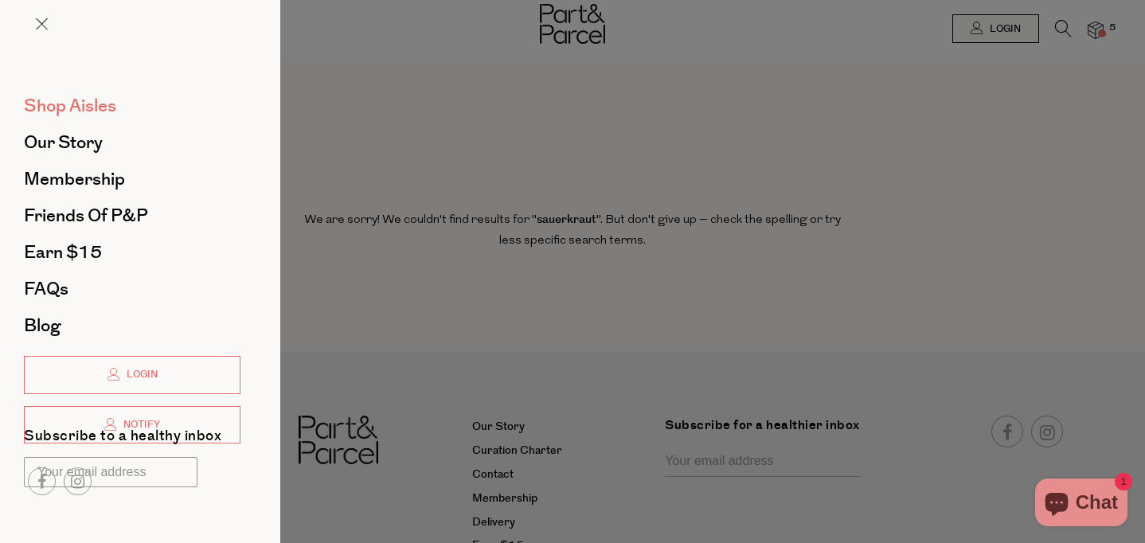
click at [67, 94] on span "Shop Aisles" at bounding box center [70, 105] width 92 height 25
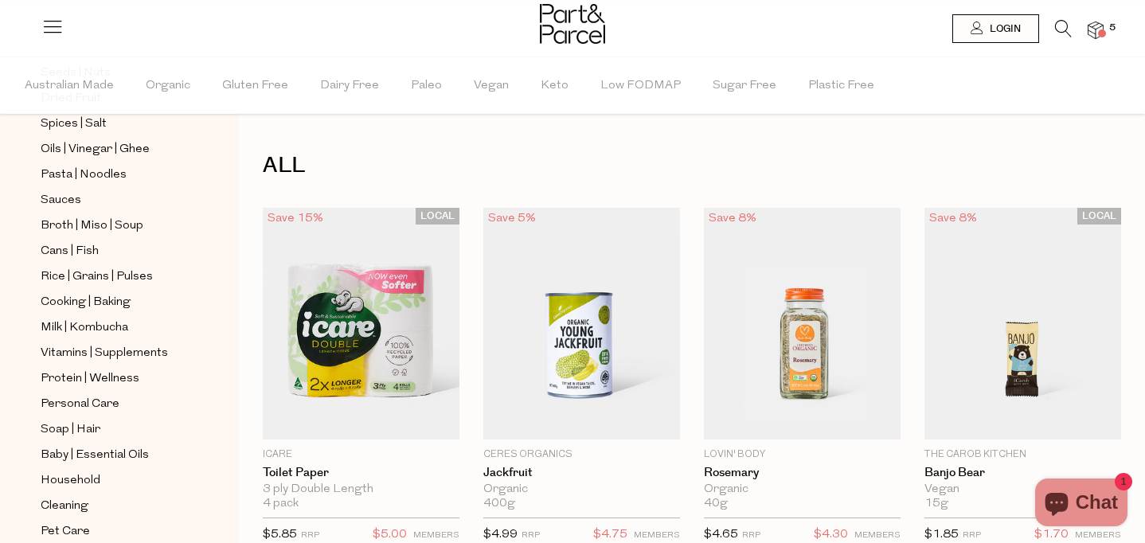
scroll to position [525, 0]
click at [84, 241] on span "Cans | Fish" at bounding box center [70, 250] width 58 height 19
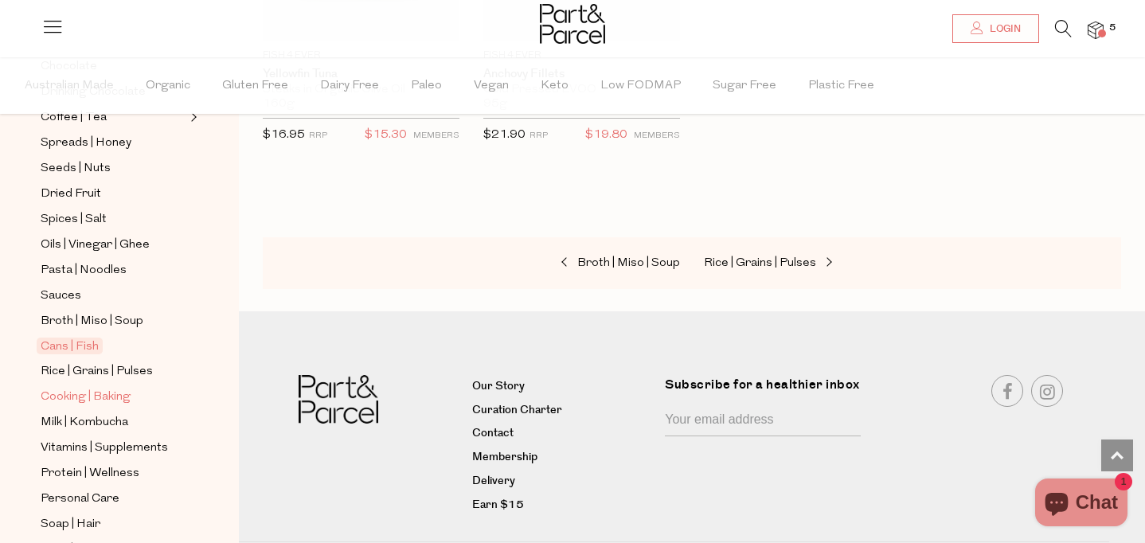
scroll to position [497, 0]
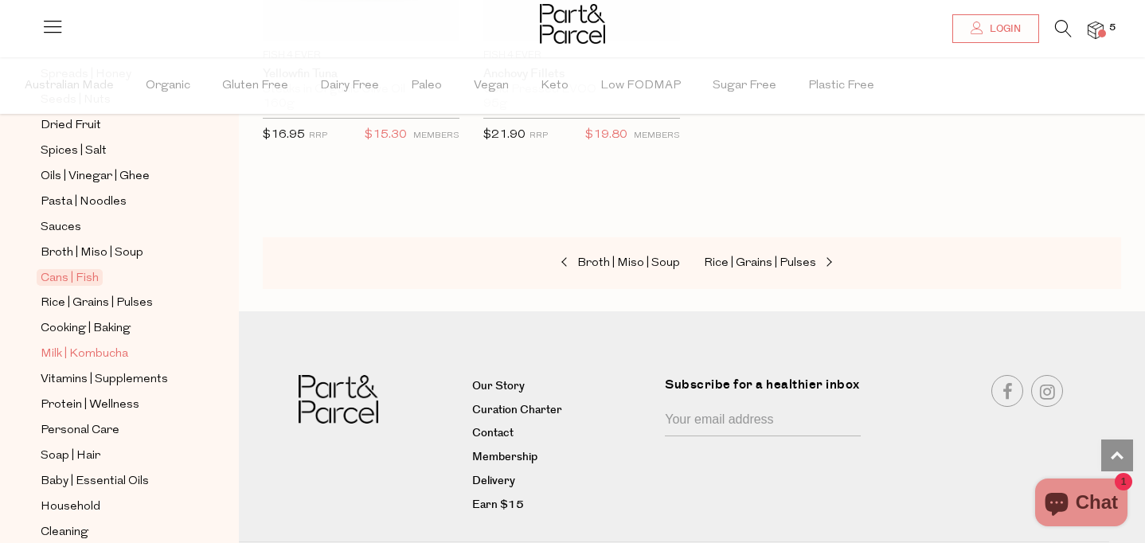
click at [72, 354] on span "Milk | Kombucha" at bounding box center [85, 354] width 88 height 19
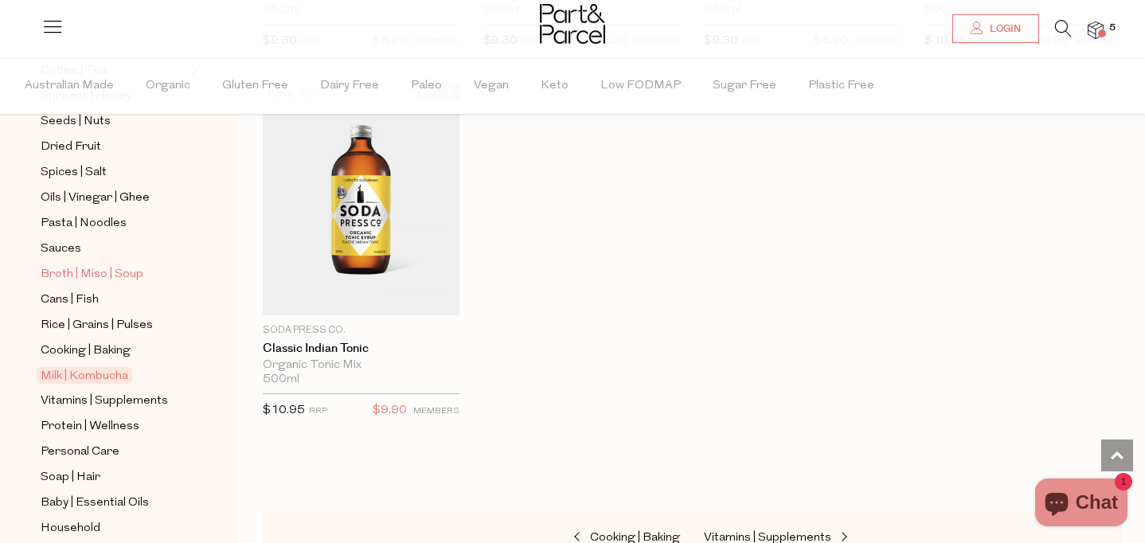
scroll to position [557, 0]
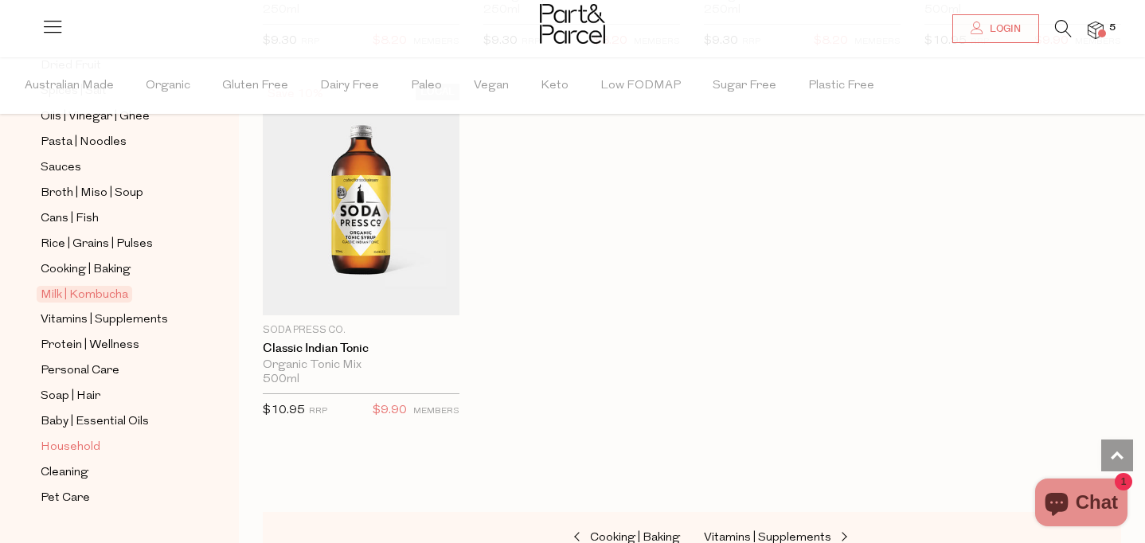
click at [63, 452] on span "Household" at bounding box center [71, 447] width 60 height 19
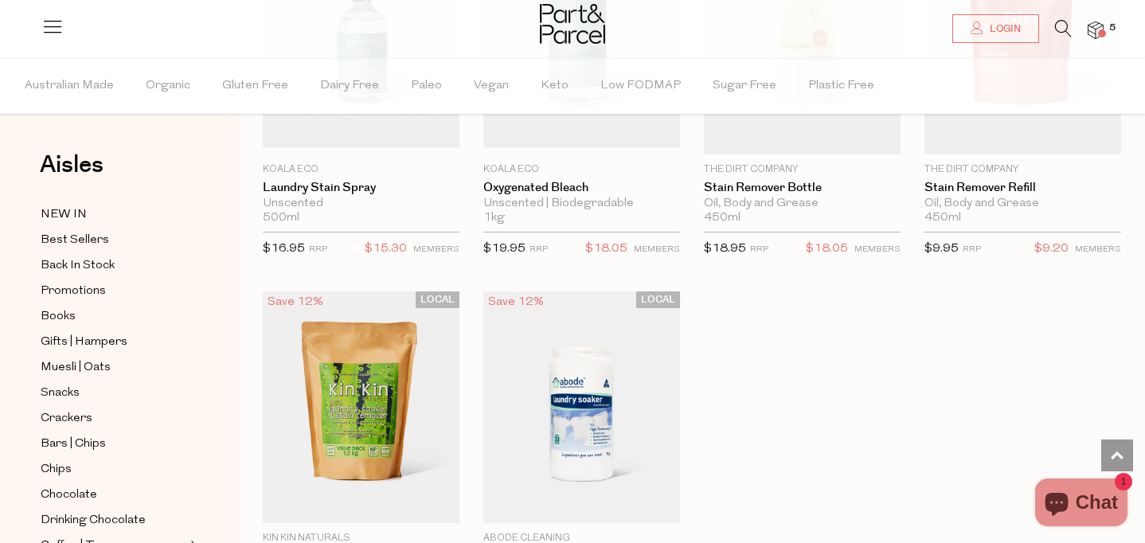
click at [1064, 27] on icon at bounding box center [1063, 29] width 17 height 18
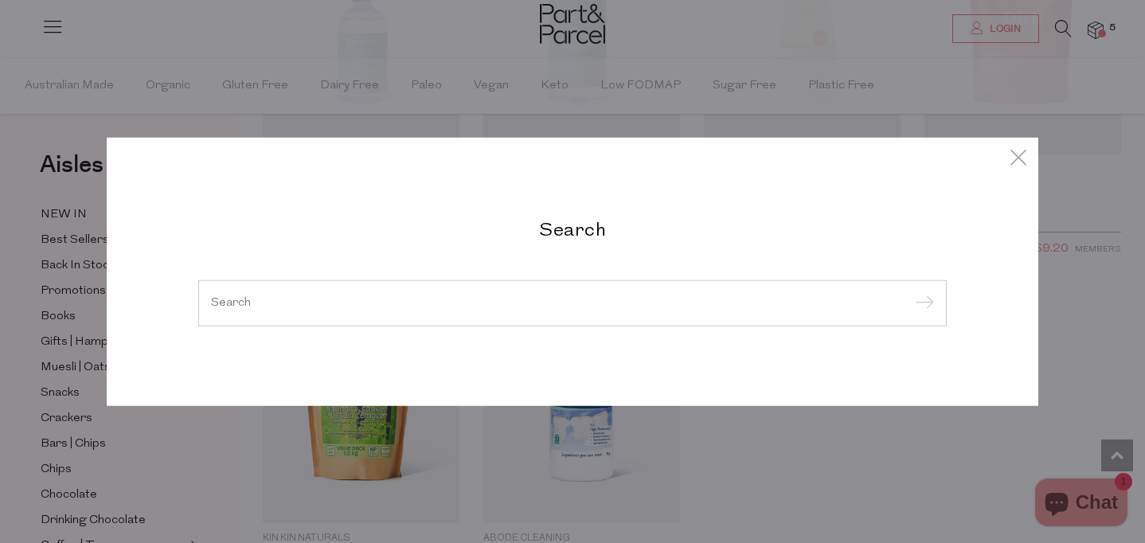
click at [333, 303] on input "search" at bounding box center [572, 303] width 723 height 12
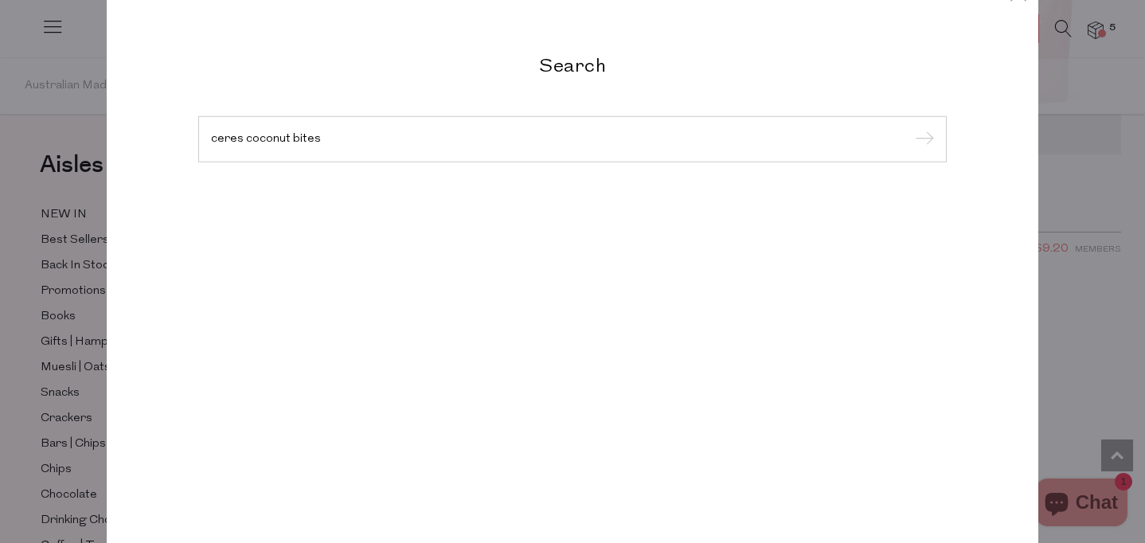
type input "ceres coconut bites"
click at [910, 128] on input "submit" at bounding box center [922, 140] width 24 height 24
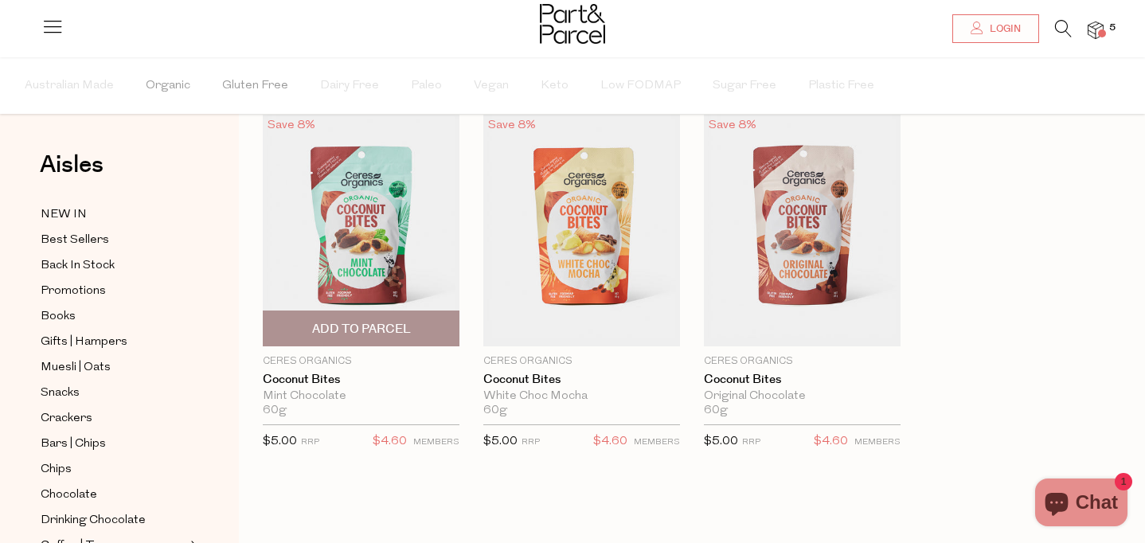
scroll to position [66, 0]
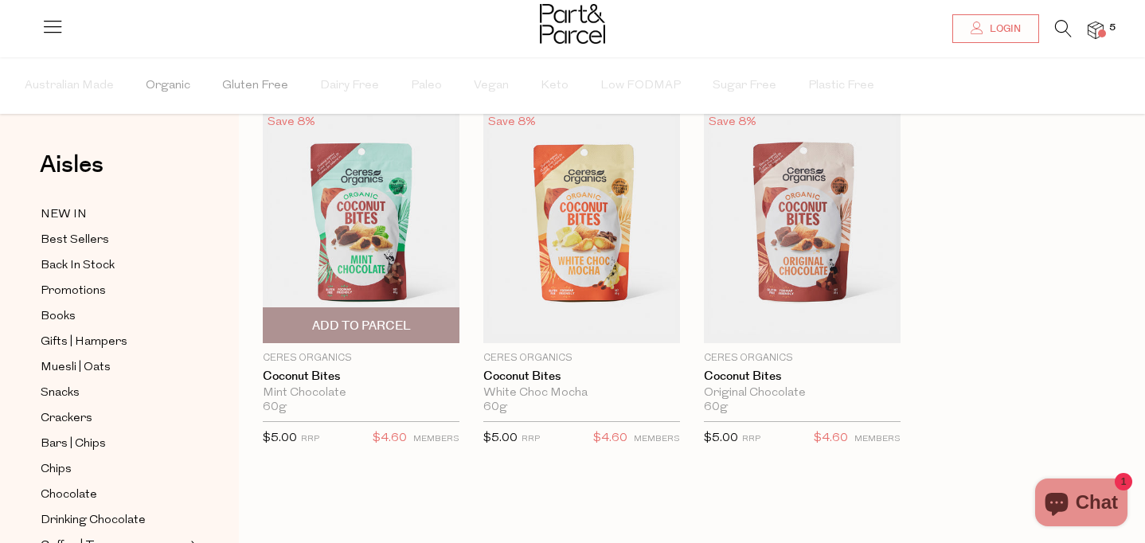
click at [402, 323] on span "Add To Parcel" at bounding box center [361, 326] width 99 height 17
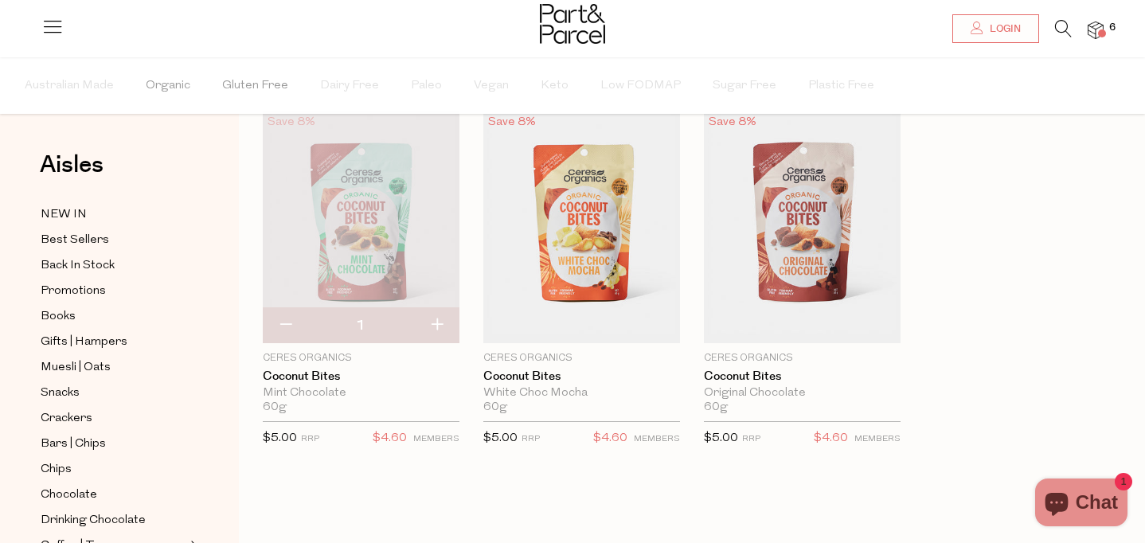
click at [440, 325] on button "button" at bounding box center [436, 325] width 45 height 35
type input "2"
click at [436, 325] on button "button" at bounding box center [436, 325] width 45 height 35
type input "3"
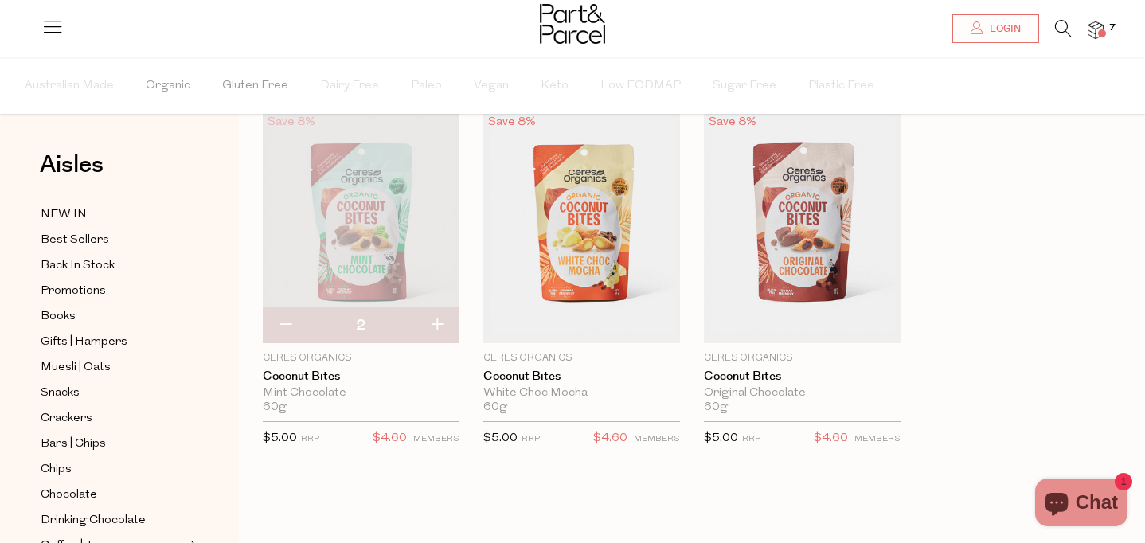
type input "3"
click at [437, 326] on button "button" at bounding box center [436, 325] width 45 height 35
type input "4"
click at [437, 326] on button "button" at bounding box center [436, 325] width 45 height 35
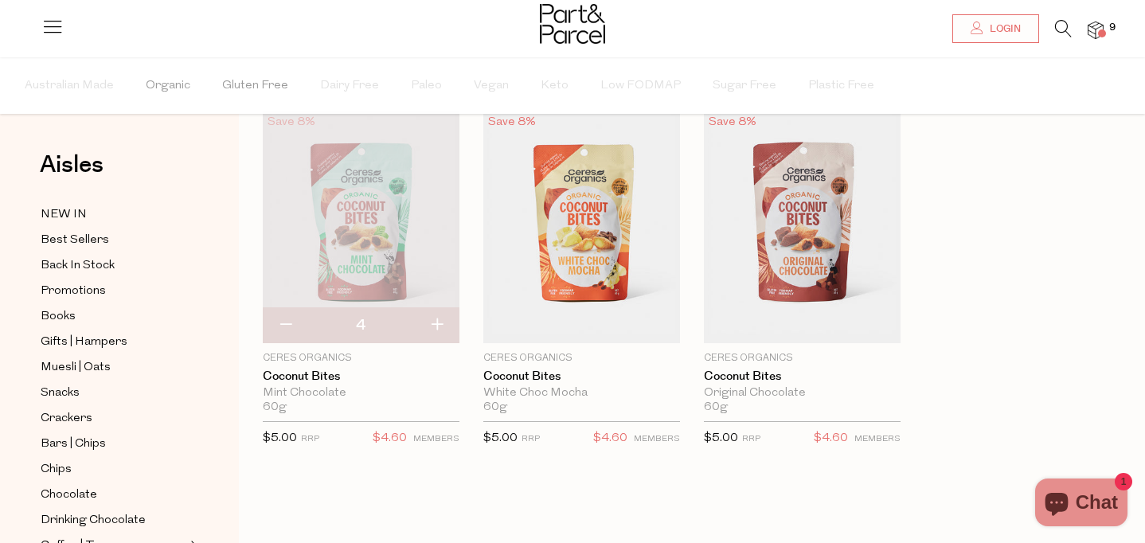
type input "5"
click at [437, 326] on button "button" at bounding box center [436, 325] width 45 height 35
type input "6"
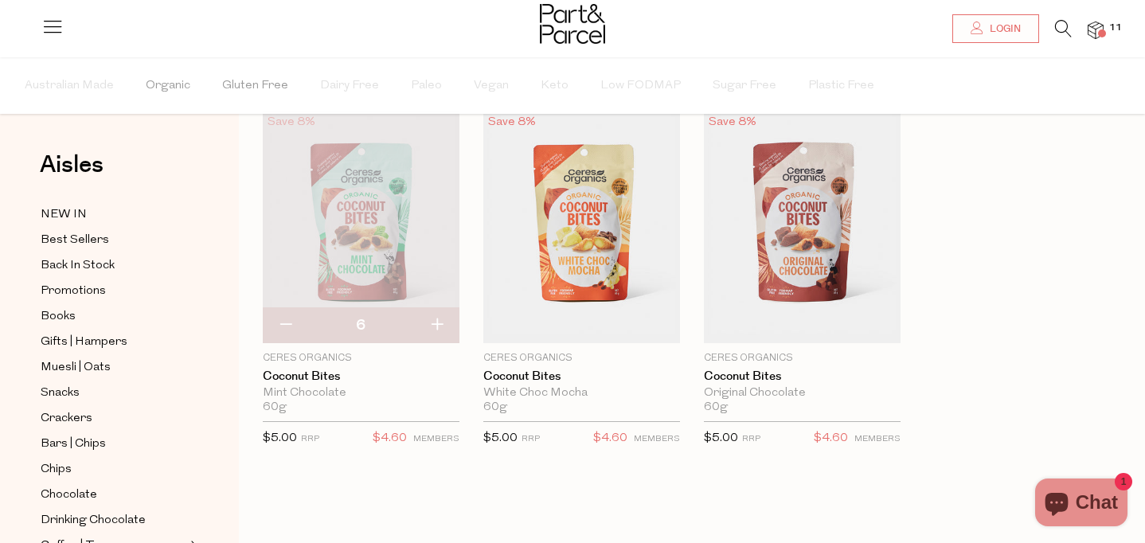
click at [437, 326] on button "button" at bounding box center [436, 325] width 45 height 35
type input "7"
click at [437, 326] on button "button" at bounding box center [436, 325] width 45 height 35
type input "8"
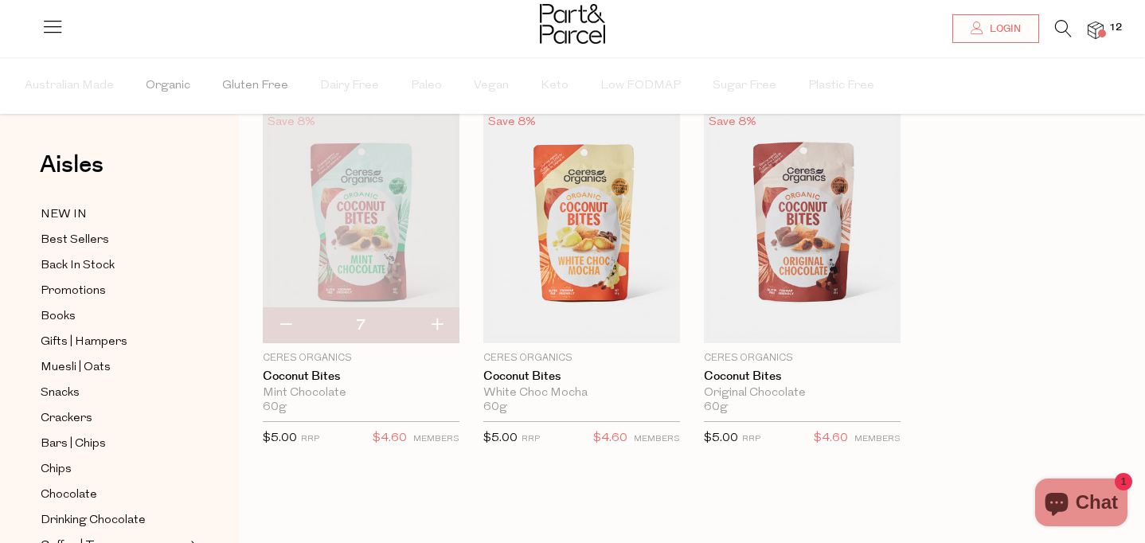
type input "8"
click at [437, 326] on button "button" at bounding box center [436, 325] width 45 height 35
type input "9"
click at [437, 326] on button "button" at bounding box center [436, 325] width 45 height 35
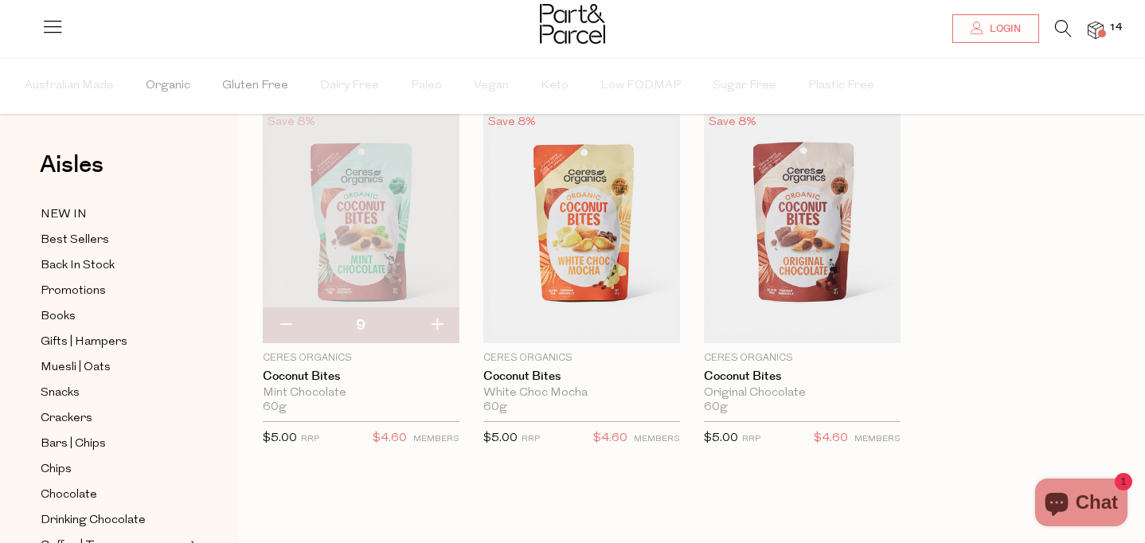
type input "10"
click at [1098, 29] on img at bounding box center [1096, 31] width 16 height 18
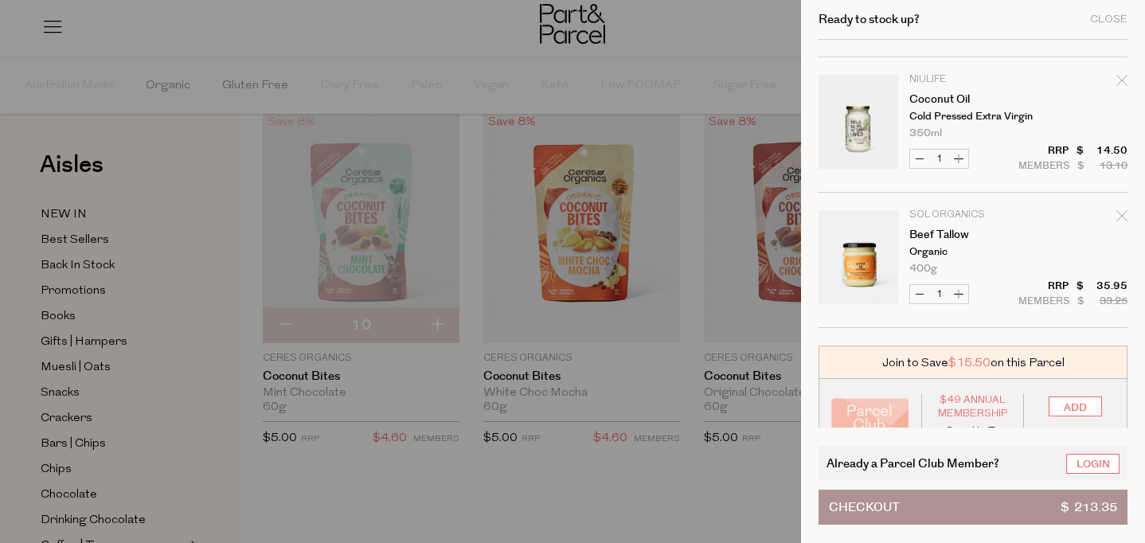
scroll to position [563, 0]
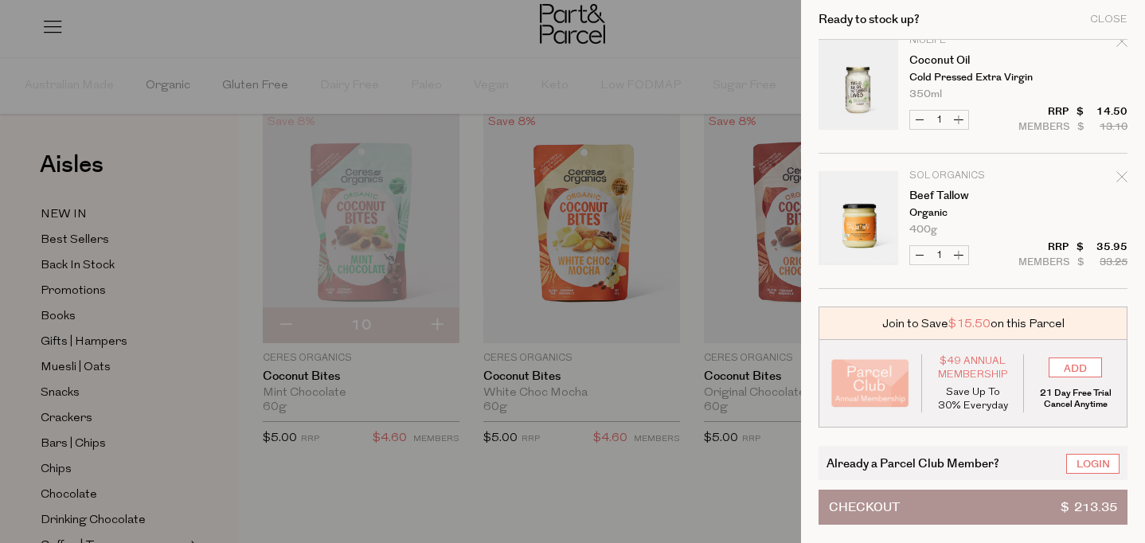
click at [985, 499] on button "Checkout $ 213.35" at bounding box center [973, 507] width 309 height 35
